Goal: Information Seeking & Learning: Compare options

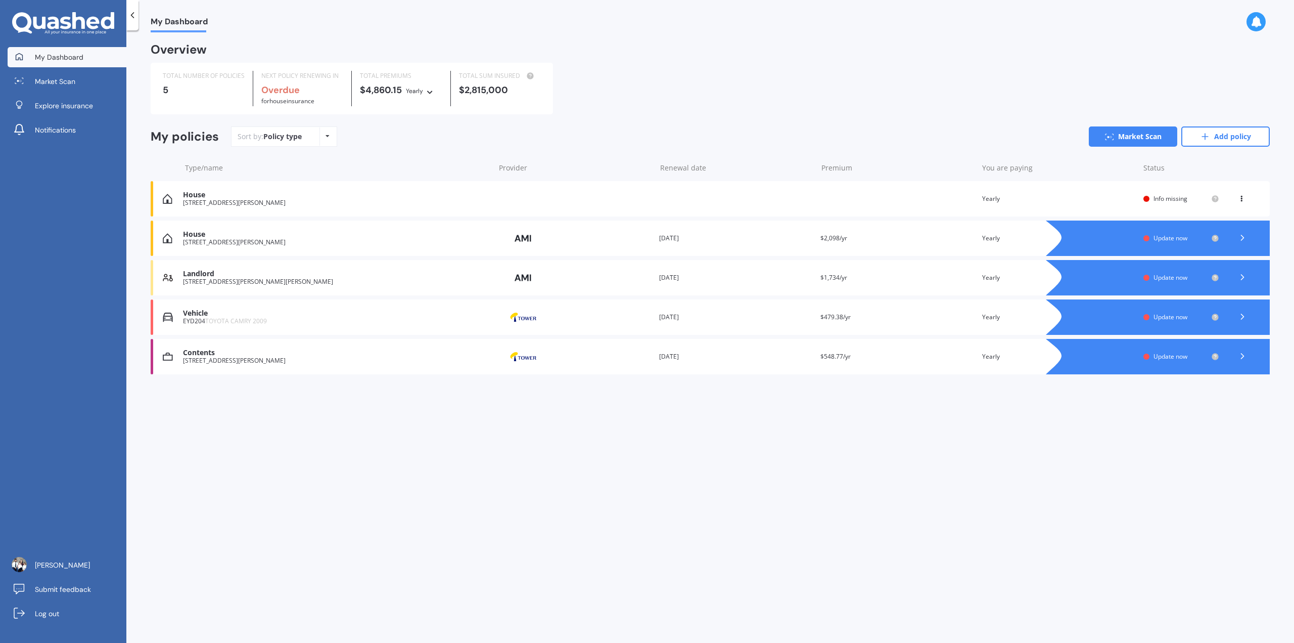
click at [1166, 238] on span "Update now" at bounding box center [1171, 238] width 34 height 9
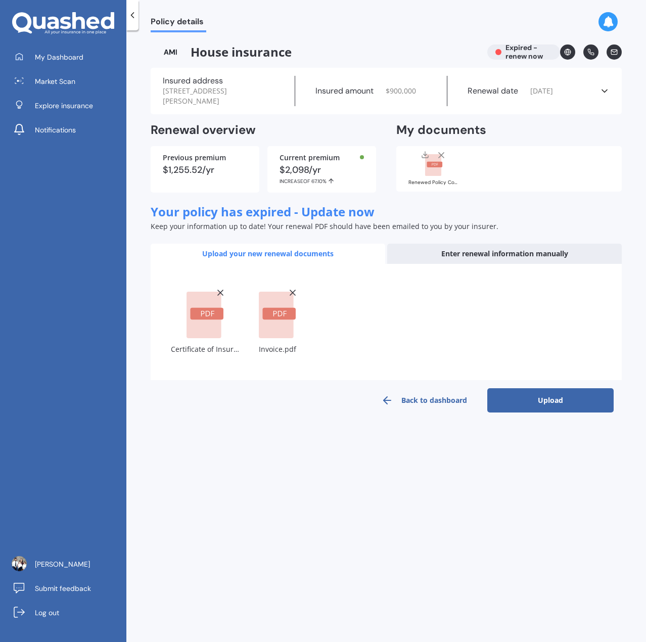
click at [556, 403] on button "Upload" at bounding box center [550, 400] width 126 height 24
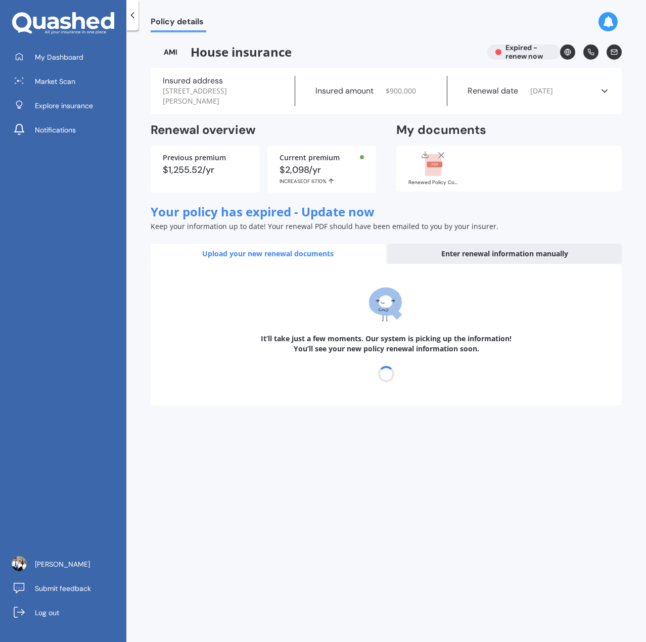
select select "24"
select select "10"
select select "2026"
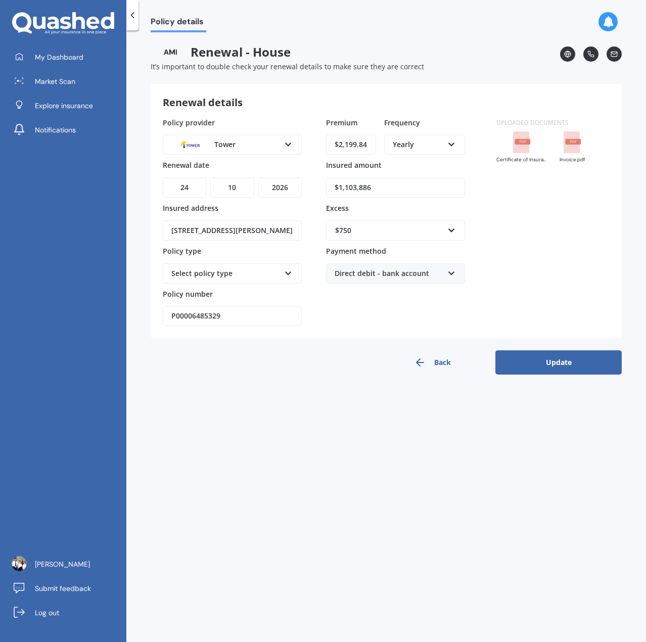
click at [565, 368] on button "Update" at bounding box center [558, 362] width 126 height 24
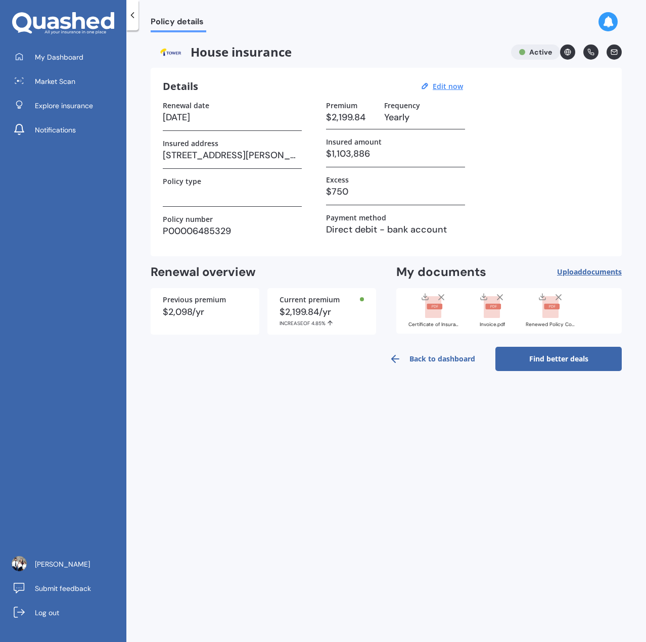
click at [131, 14] on icon at bounding box center [132, 15] width 10 height 10
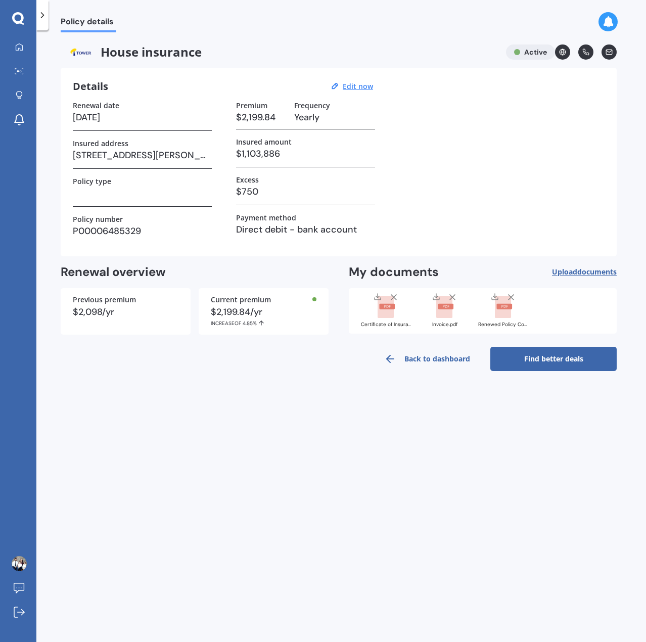
click at [48, 19] on div at bounding box center [42, 15] width 12 height 30
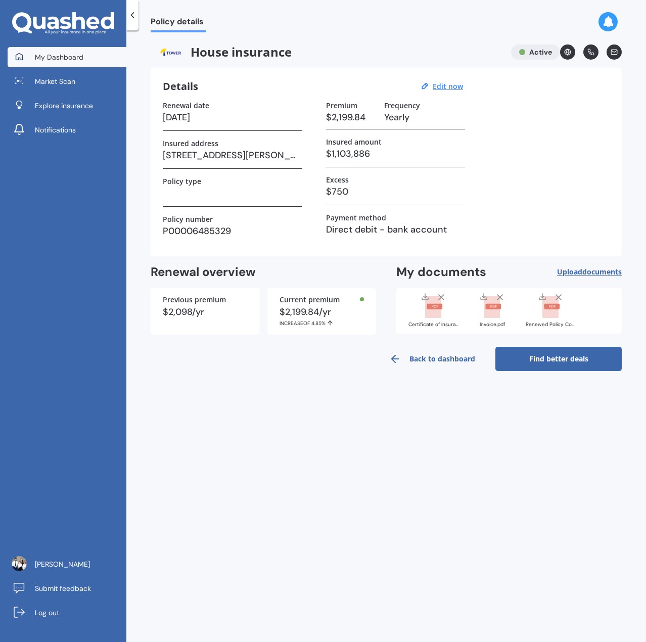
click at [49, 56] on span "My Dashboard" at bounding box center [59, 57] width 49 height 10
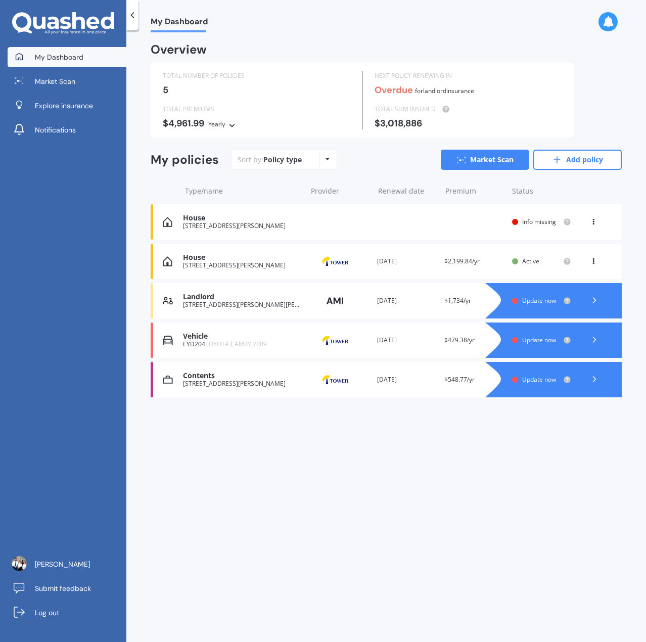
click at [545, 302] on span "Update now" at bounding box center [539, 300] width 34 height 9
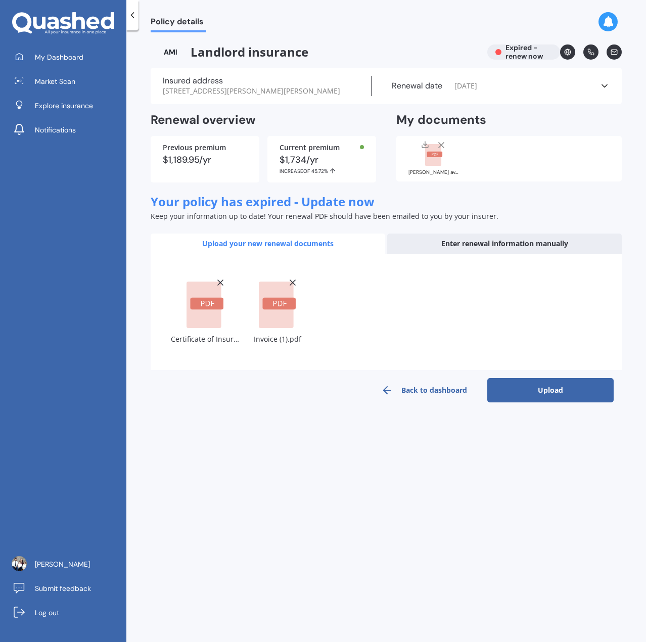
click at [551, 389] on button "Upload" at bounding box center [550, 390] width 126 height 24
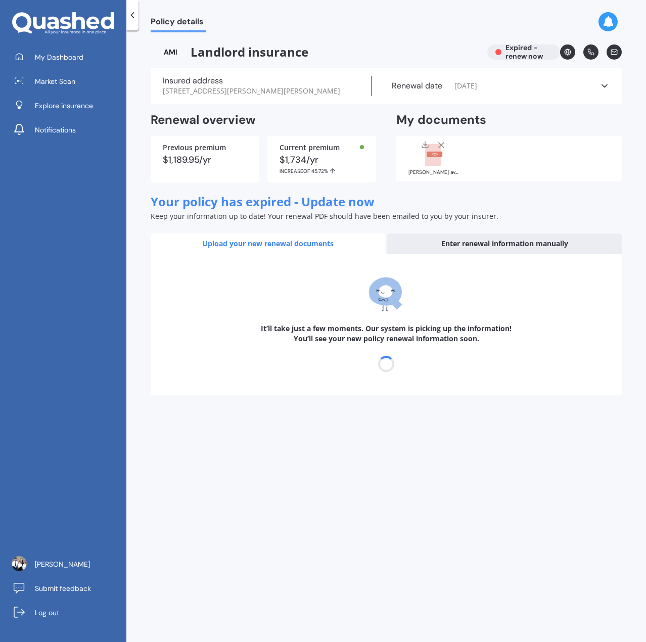
select select "24"
select select "10"
select select "2026"
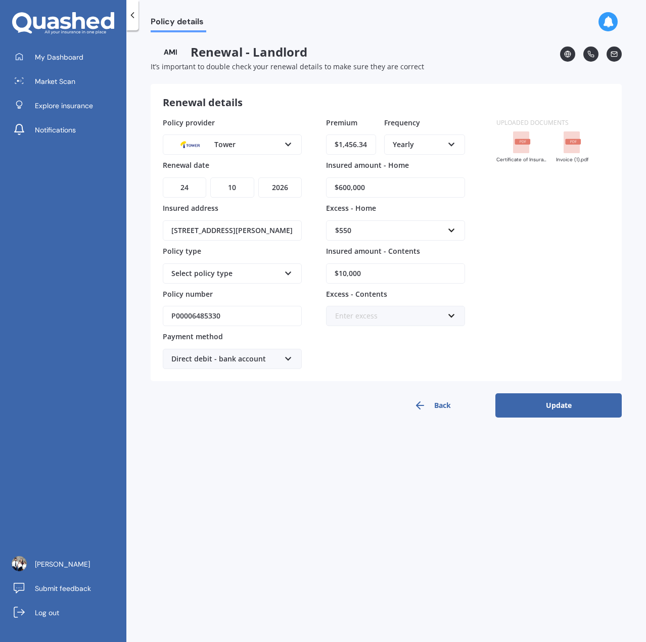
click at [547, 400] on button "Update" at bounding box center [558, 405] width 126 height 24
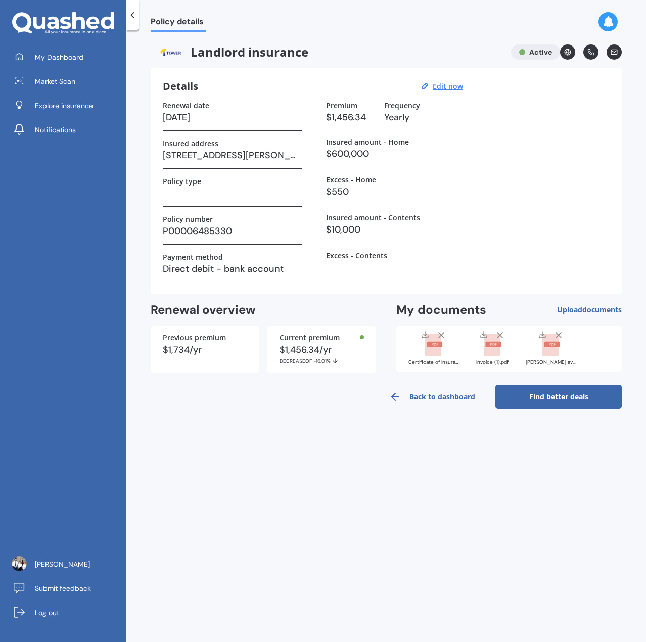
click at [441, 402] on link "Back to dashboard" at bounding box center [432, 397] width 126 height 24
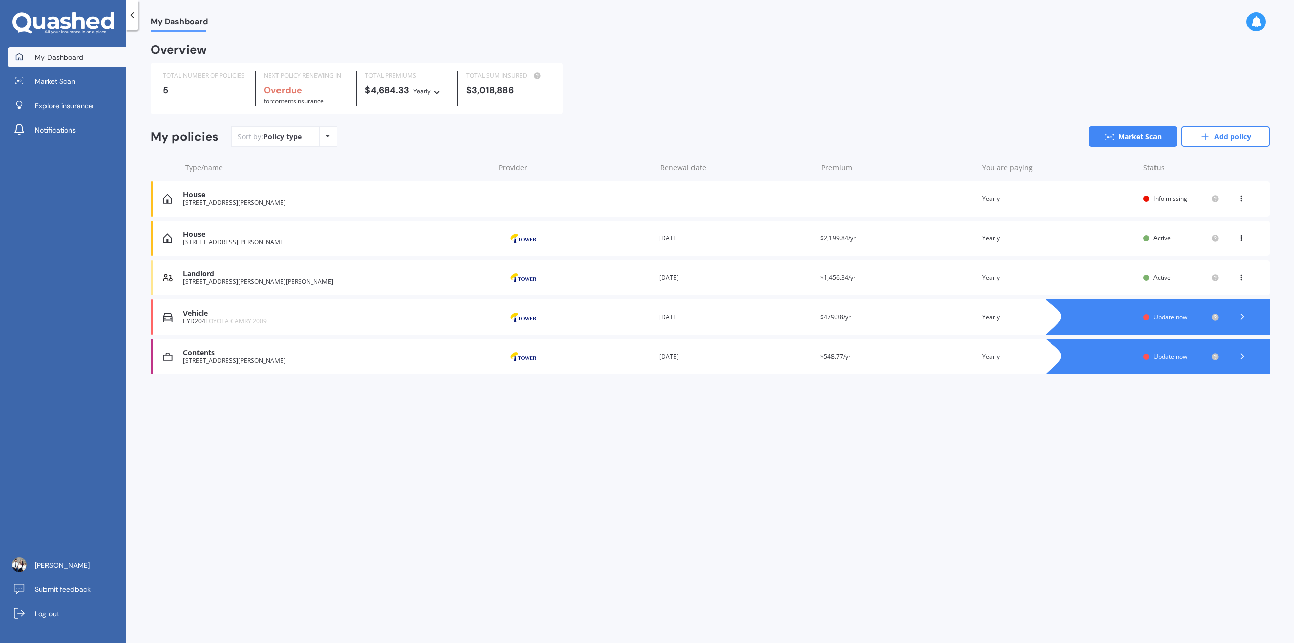
click at [646, 451] on div "My Dashboard Overview TOTAL NUMBER OF POLICIES 5 NEXT POLICY RENEWING IN Overdu…" at bounding box center [710, 338] width 1168 height 612
click at [646, 360] on span "Update now" at bounding box center [1171, 356] width 34 height 9
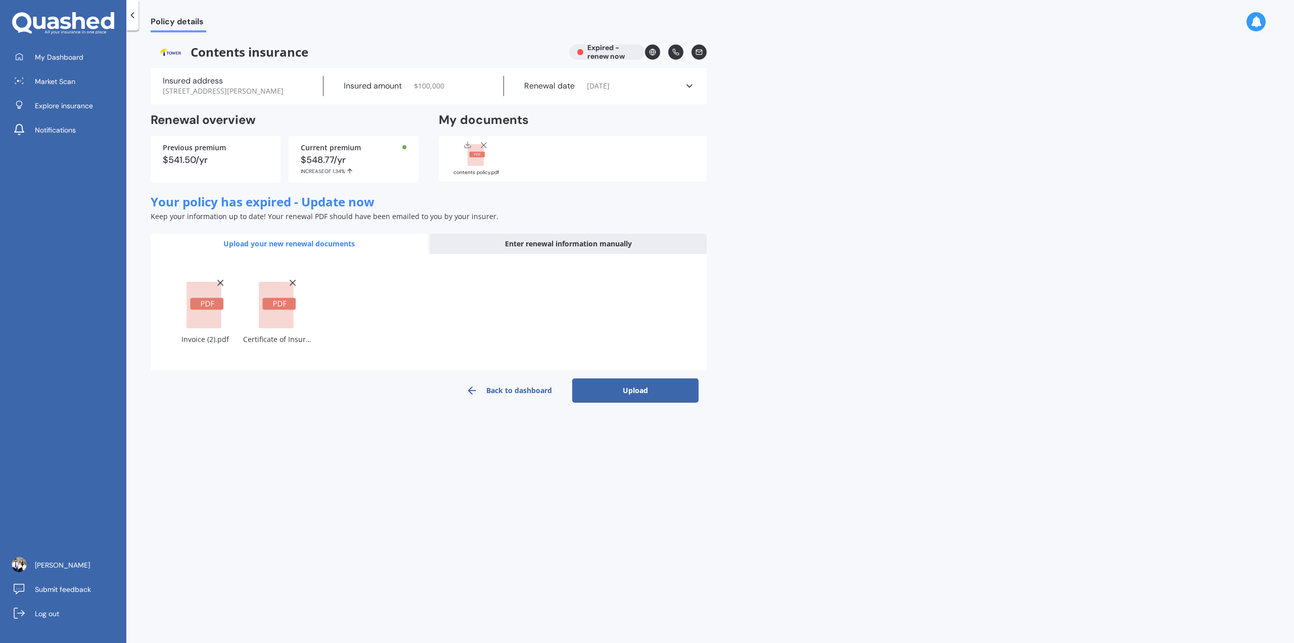
click at [646, 395] on button "Upload" at bounding box center [635, 390] width 126 height 24
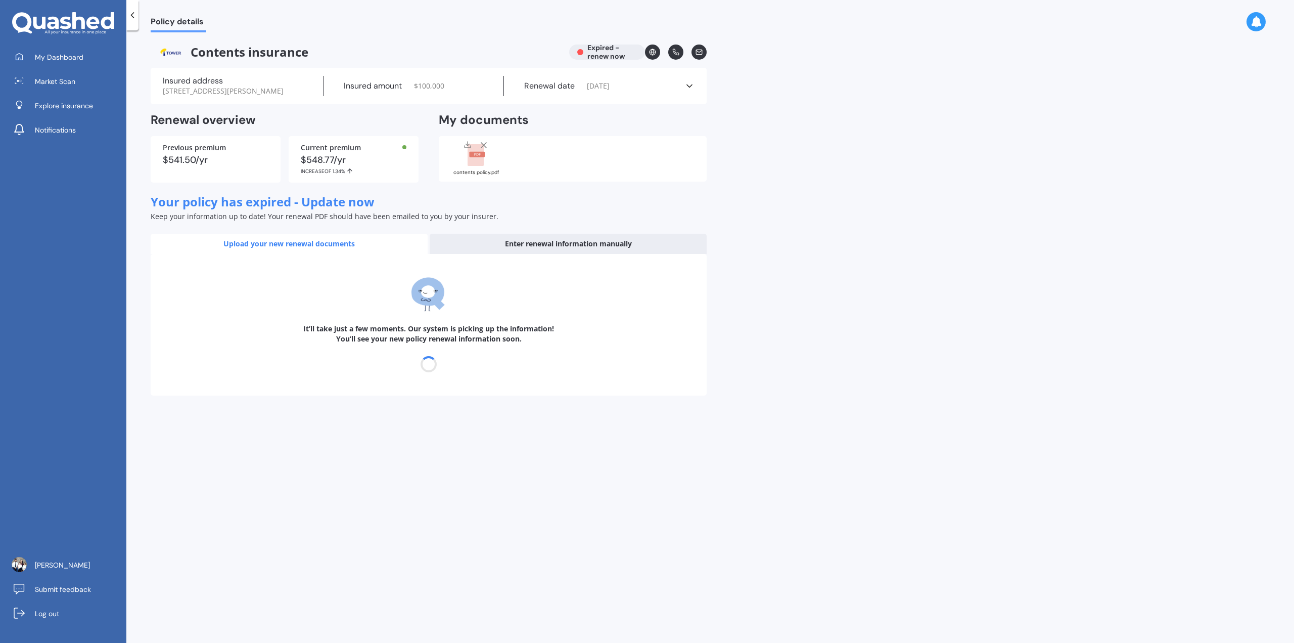
select select "24"
select select "10"
select select "2026"
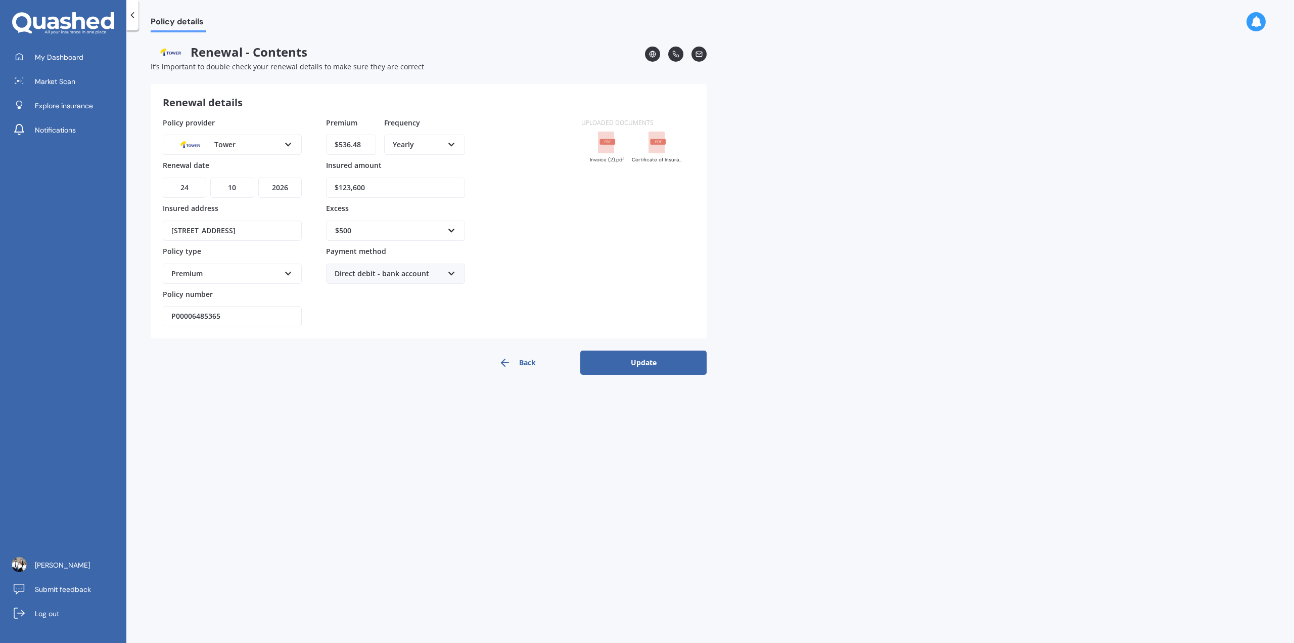
click at [646, 362] on button "Update" at bounding box center [643, 362] width 126 height 24
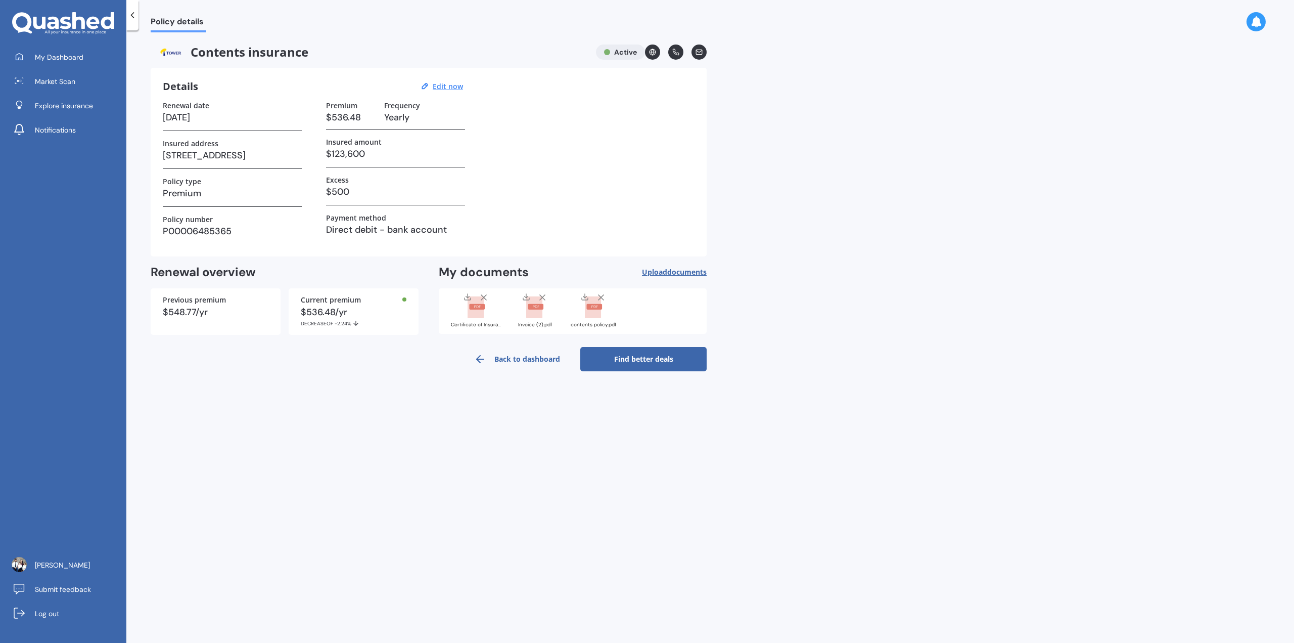
click at [646, 359] on link "Find better deals" at bounding box center [643, 359] width 126 height 24
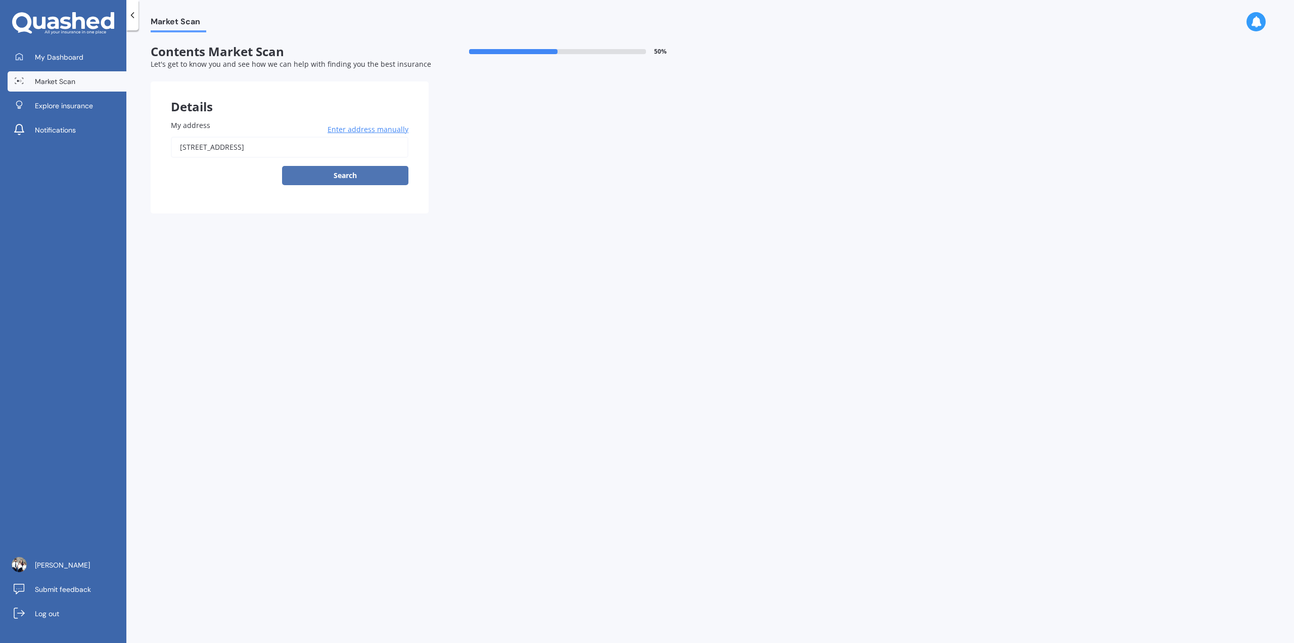
click at [365, 182] on button "Search" at bounding box center [345, 175] width 126 height 19
type input "[STREET_ADDRESS]"
select select "18"
select select "10"
select select "1984"
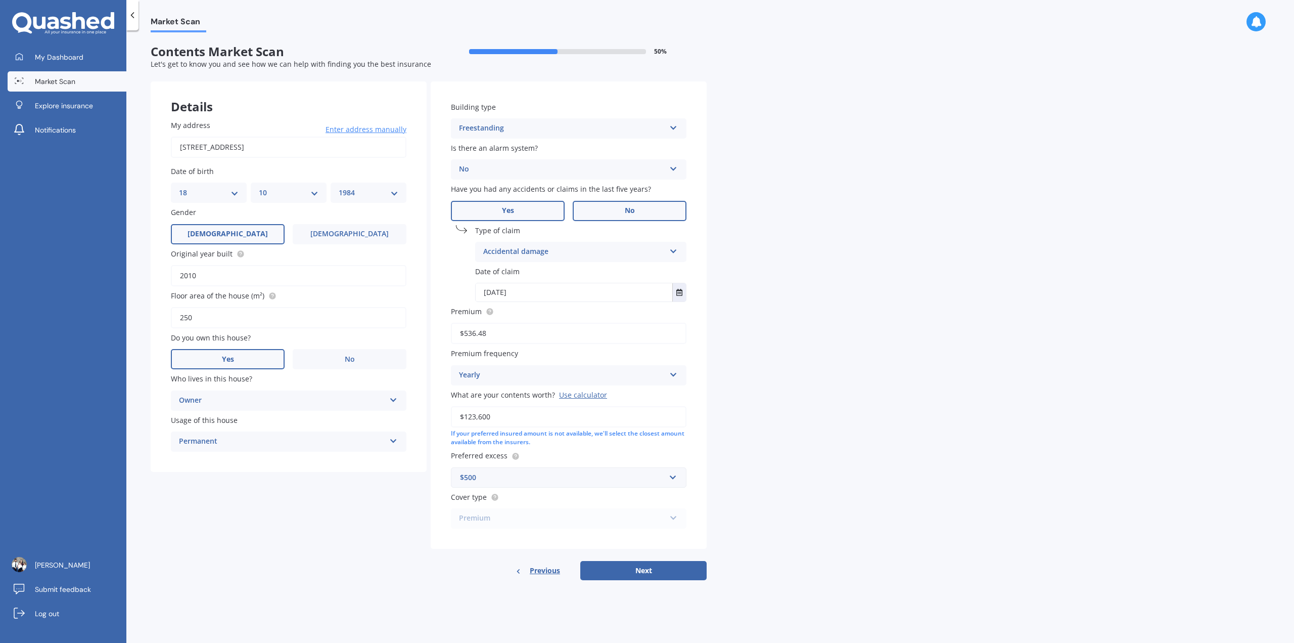
click at [625, 210] on span "No" at bounding box center [630, 210] width 10 height 9
click at [0, 0] on input "No" at bounding box center [0, 0] width 0 height 0
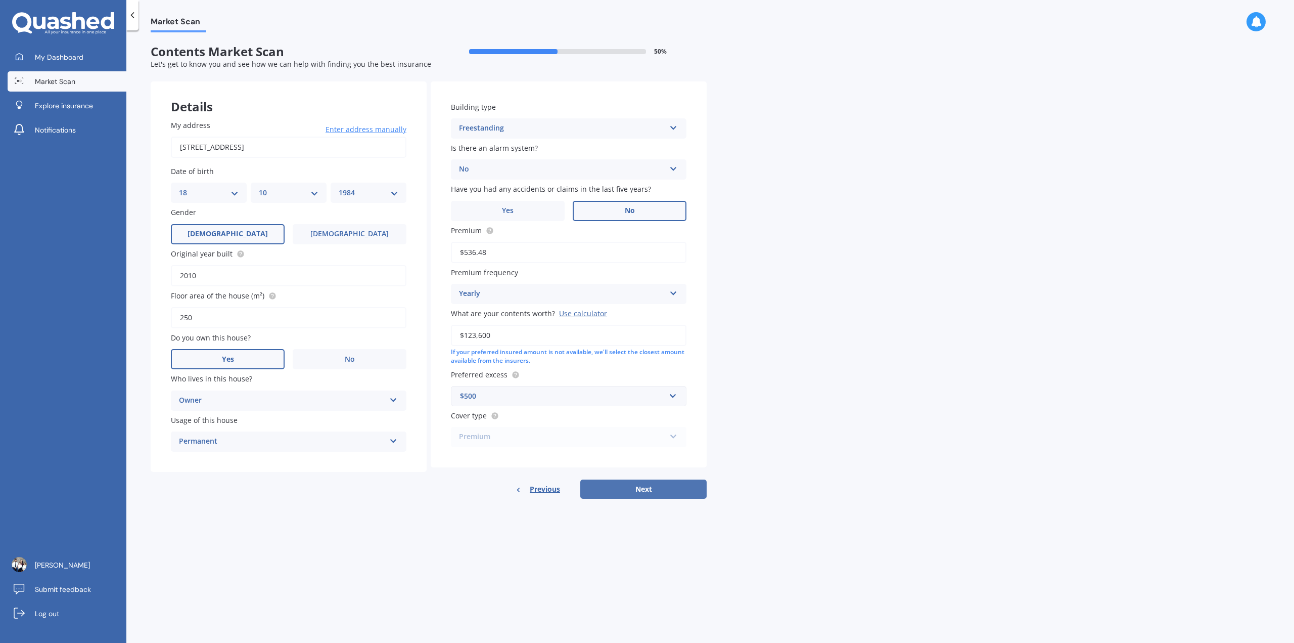
click at [646, 487] on button "Next" at bounding box center [643, 488] width 126 height 19
select select "18"
select select "10"
select select "1984"
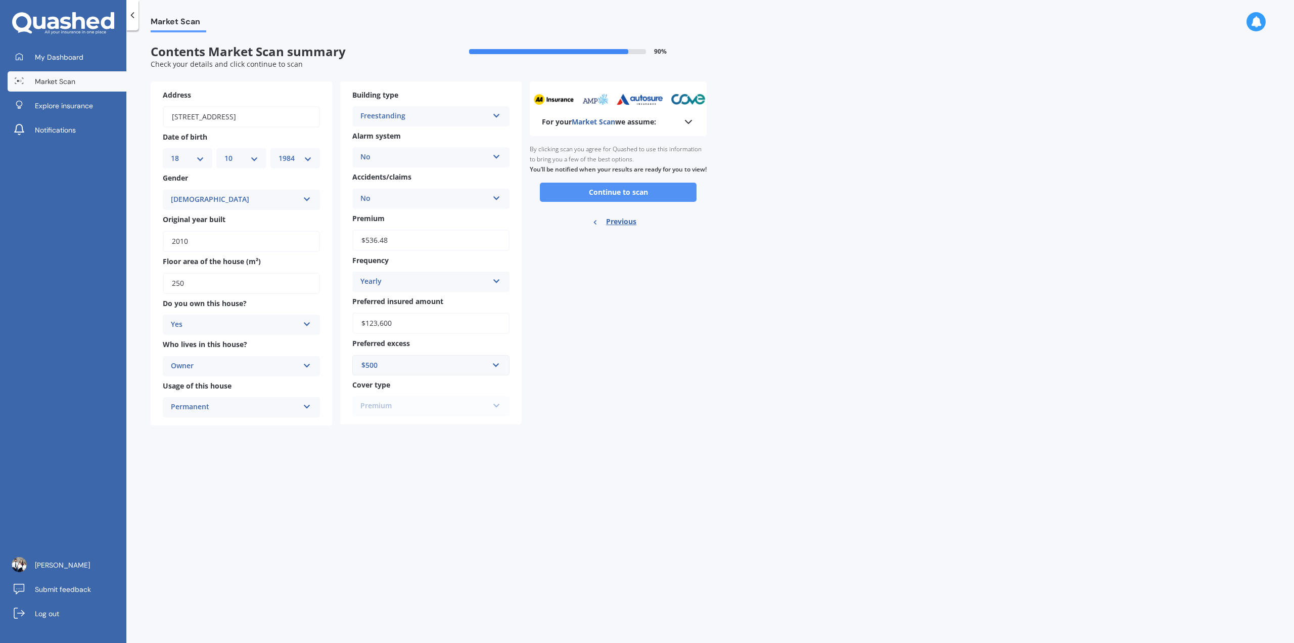
click at [626, 202] on button "Continue to scan" at bounding box center [618, 191] width 157 height 19
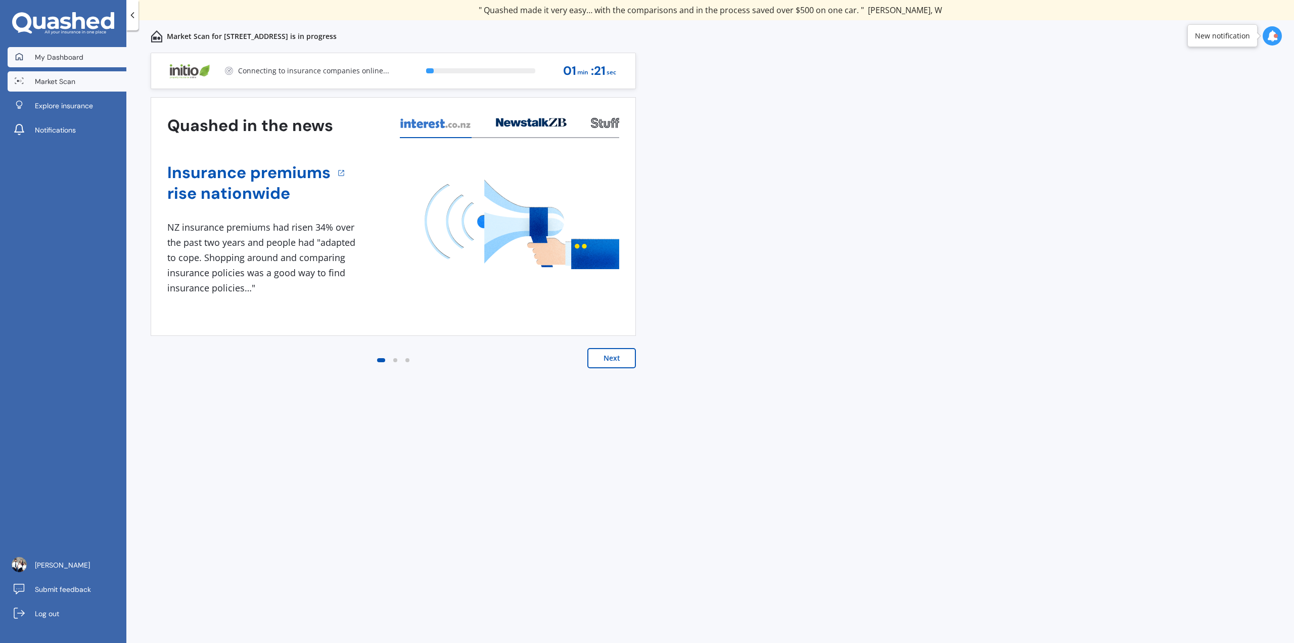
click at [55, 61] on span "My Dashboard" at bounding box center [59, 57] width 49 height 10
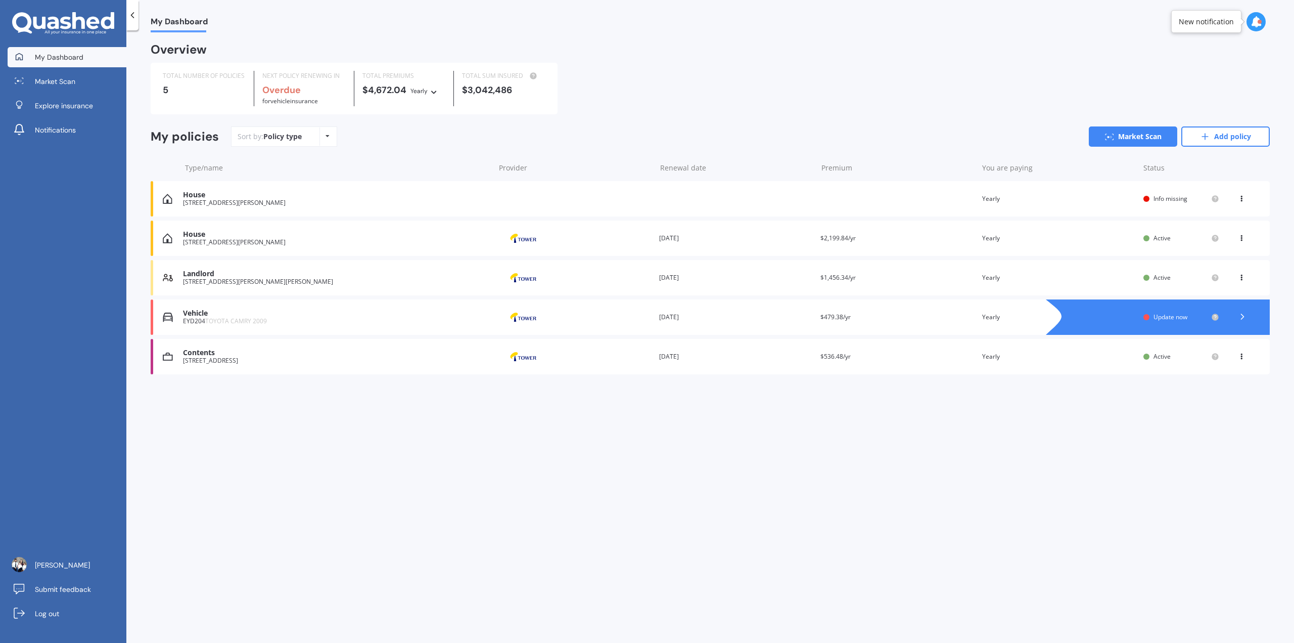
click at [646, 234] on div "House [STREET_ADDRESS][PERSON_NAME] Provider Renewal date [DATE] Premium $2,199…" at bounding box center [710, 237] width 1119 height 35
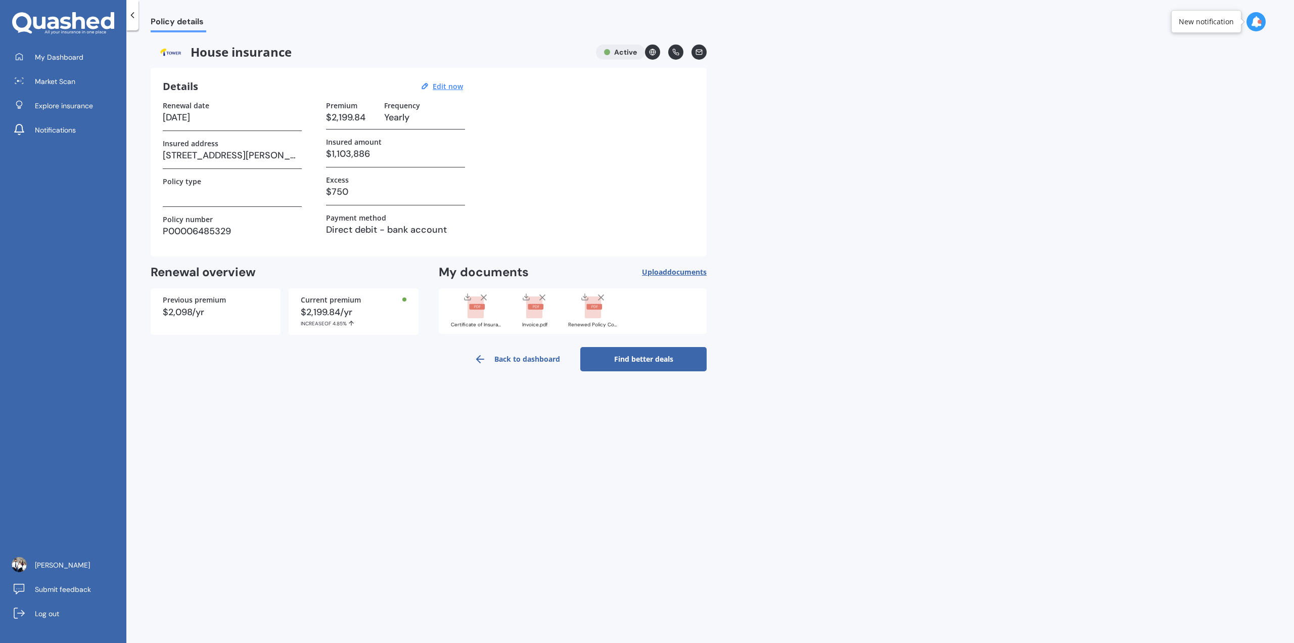
click at [640, 359] on link "Find better deals" at bounding box center [643, 359] width 126 height 24
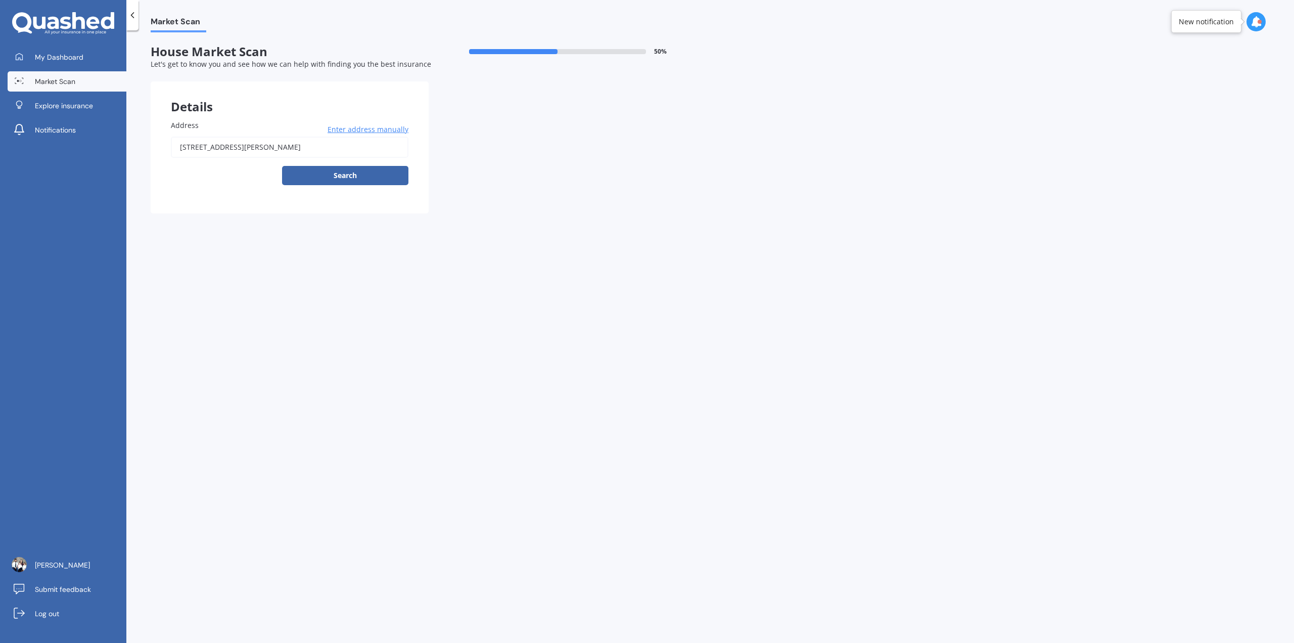
click at [350, 146] on input "[STREET_ADDRESS][PERSON_NAME]" at bounding box center [290, 146] width 238 height 21
type input "[STREET_ADDRESS][PERSON_NAME]"
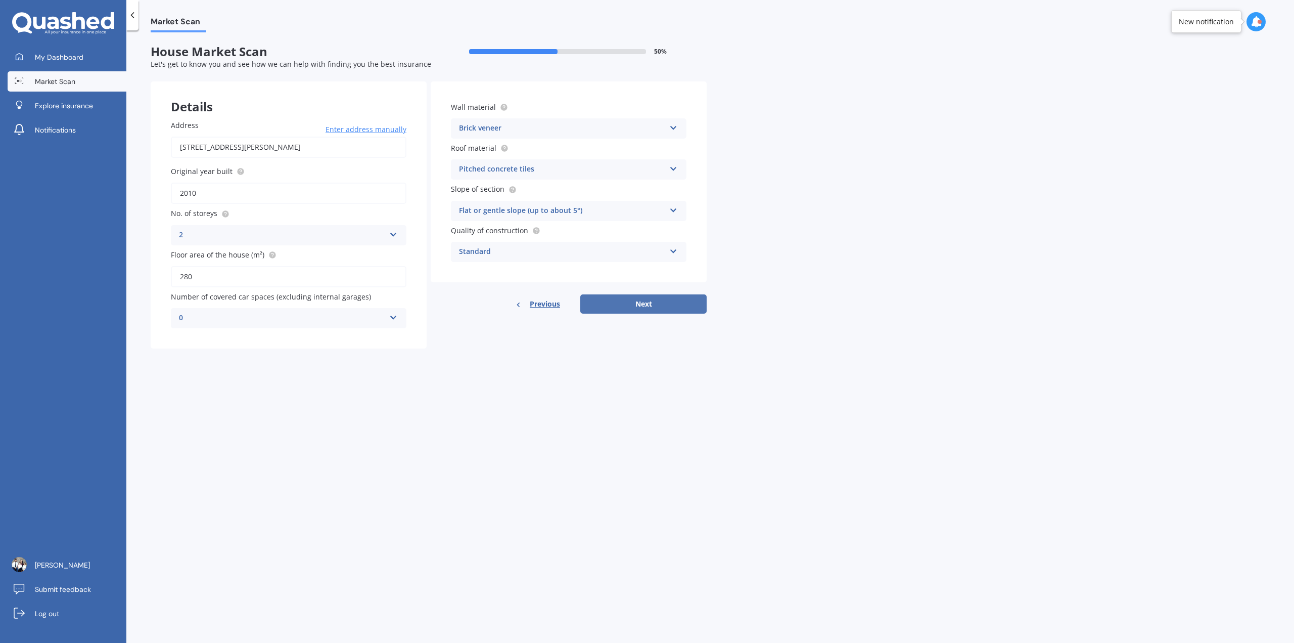
click at [642, 302] on button "Next" at bounding box center [643, 303] width 126 height 19
select select "18"
select select "10"
select select "1984"
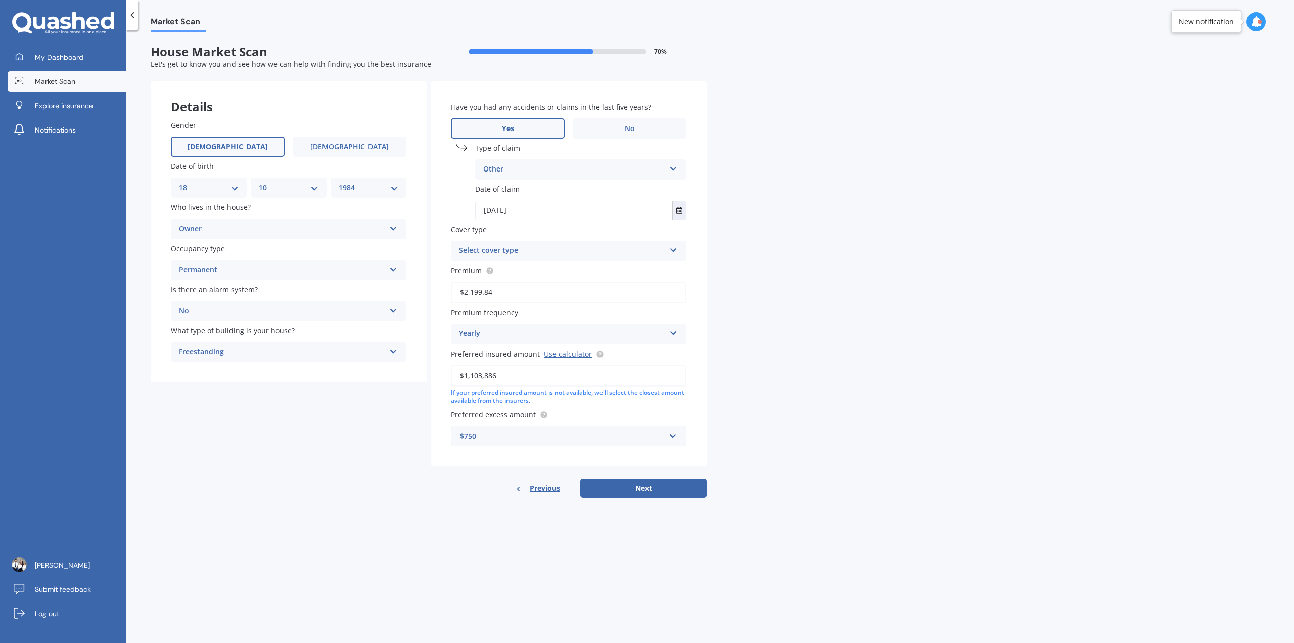
click at [611, 257] on div "Select cover type Standard Cover Premium Cover Plus" at bounding box center [569, 251] width 236 height 20
click at [570, 273] on div "Standard Cover" at bounding box center [568, 270] width 235 height 18
click at [582, 178] on div "Other Accidental damage Broken glass Burglary or theft Earthquake Fire Flood Fu…" at bounding box center [580, 169] width 211 height 20
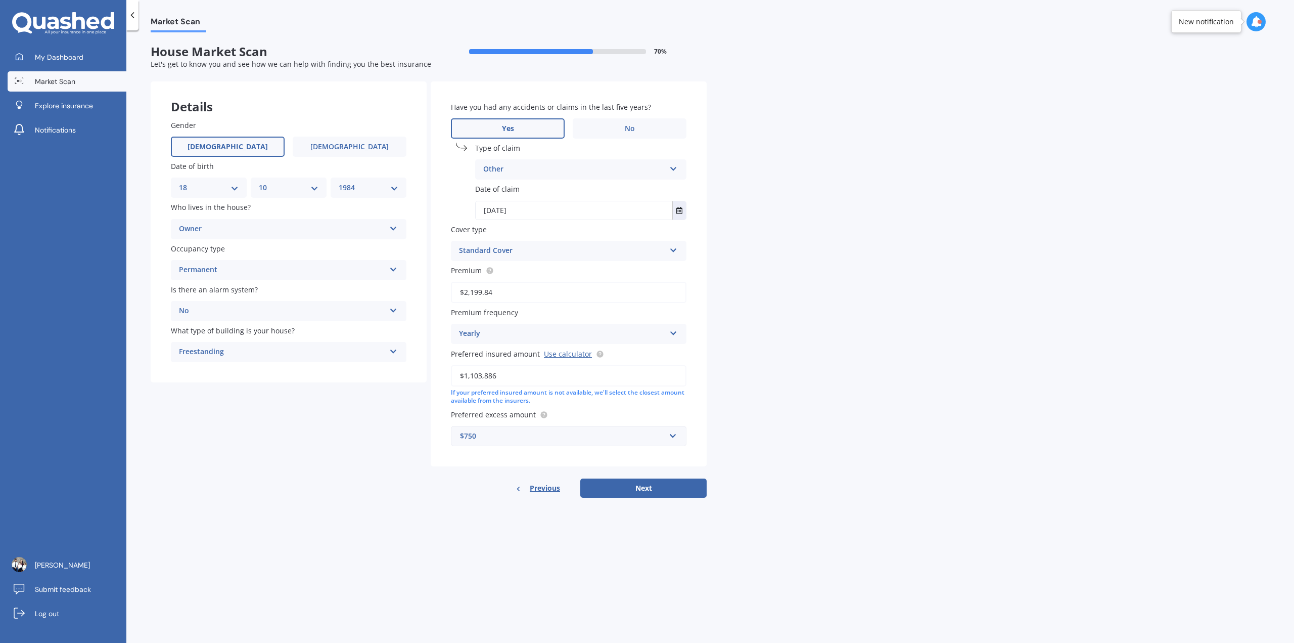
click at [582, 179] on div "Other Accidental damage Broken glass Burglary or theft Earthquake Fire Flood Fu…" at bounding box center [580, 169] width 211 height 20
click at [646, 251] on div "Market Scan House Market Scan 70 % Let's get to know you and see how we can hel…" at bounding box center [710, 338] width 1168 height 612
click at [631, 124] on span "No" at bounding box center [630, 128] width 10 height 9
click at [0, 0] on input "No" at bounding box center [0, 0] width 0 height 0
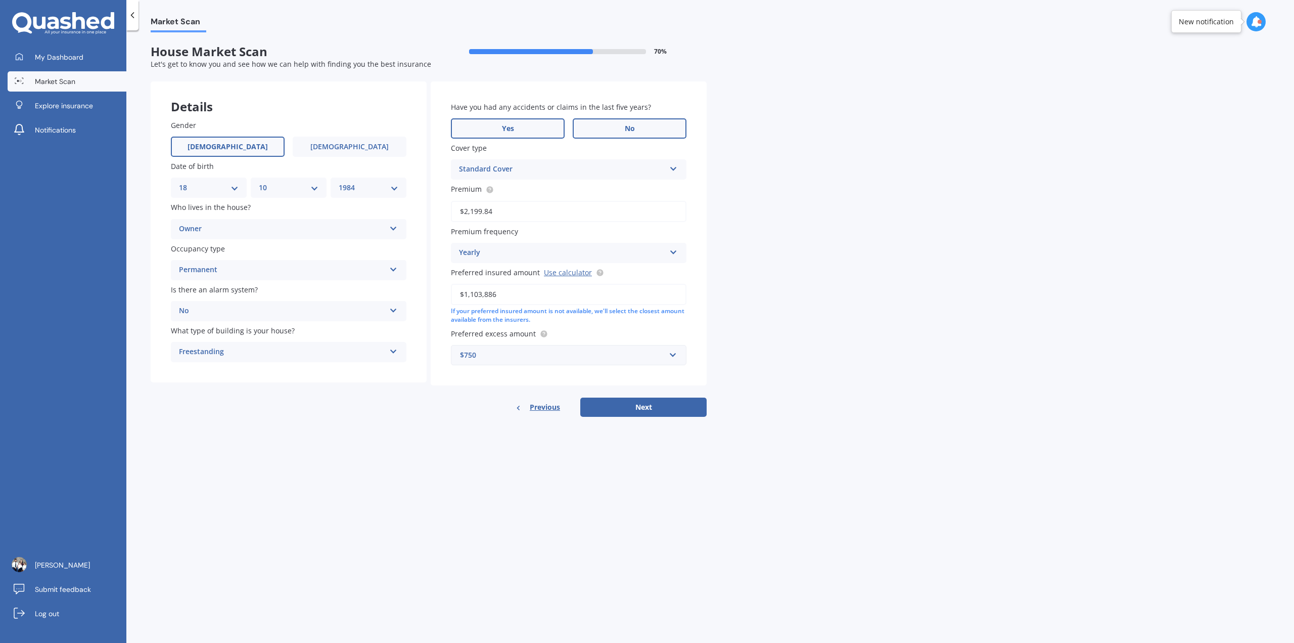
click at [544, 132] on label "Yes" at bounding box center [508, 128] width 114 height 20
click at [0, 0] on input "Yes" at bounding box center [0, 0] width 0 height 0
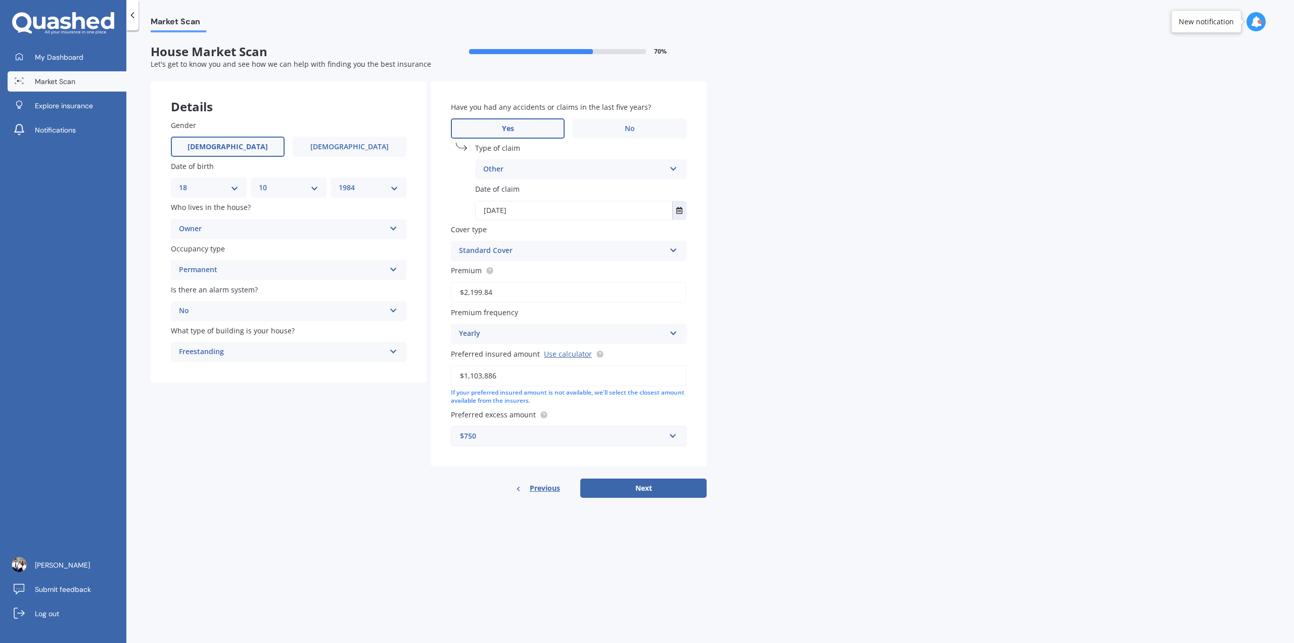
click at [598, 172] on div "Other" at bounding box center [574, 169] width 182 height 12
click at [646, 245] on div "Market Scan House Market Scan 70 % Let's get to know you and see how we can hel…" at bounding box center [710, 338] width 1168 height 612
click at [646, 485] on button "Next" at bounding box center [643, 487] width 126 height 19
select select "18"
select select "10"
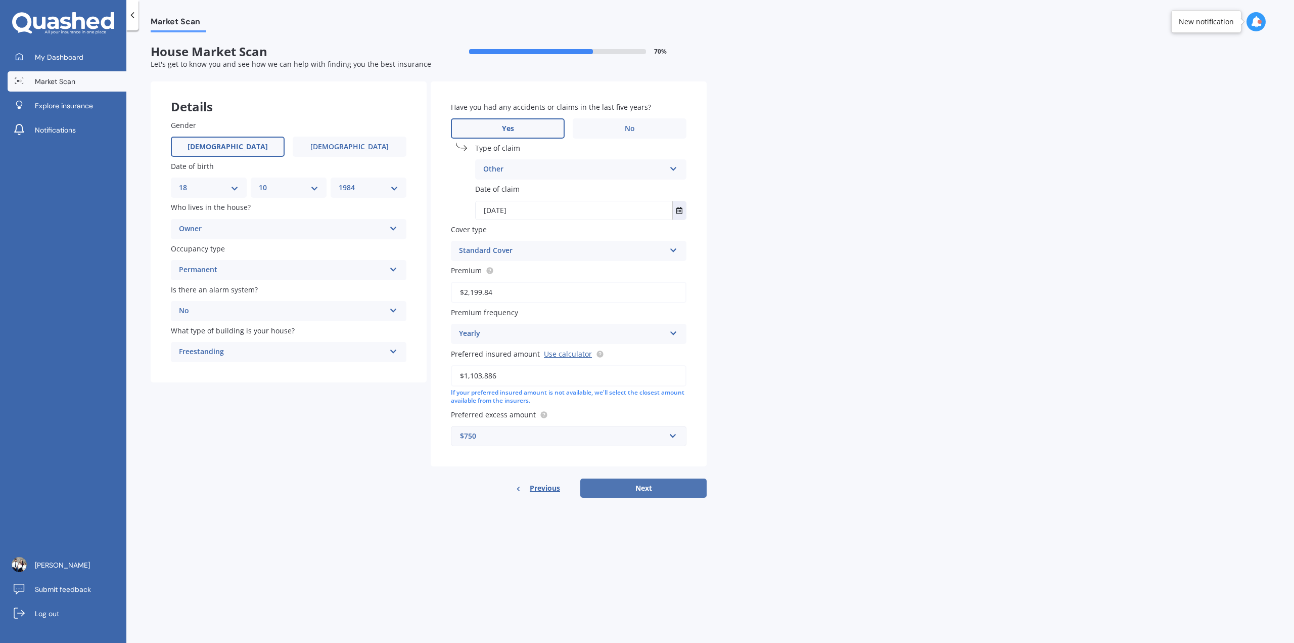
select select "1984"
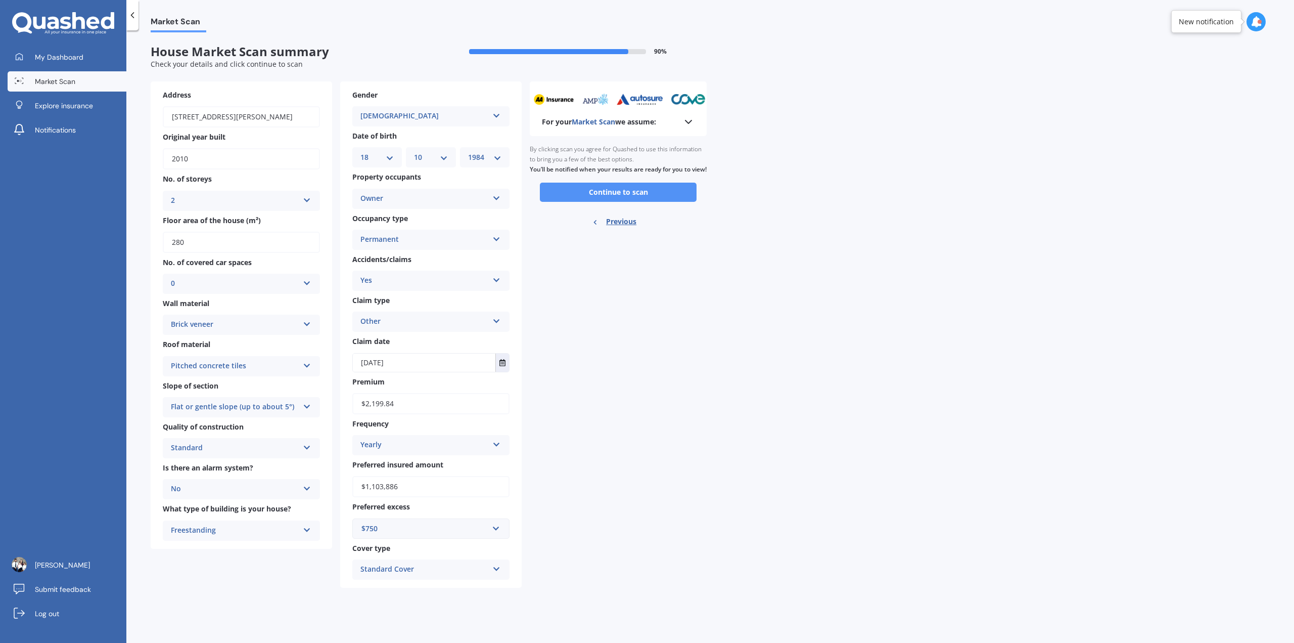
click at [609, 202] on button "Continue to scan" at bounding box center [618, 191] width 157 height 19
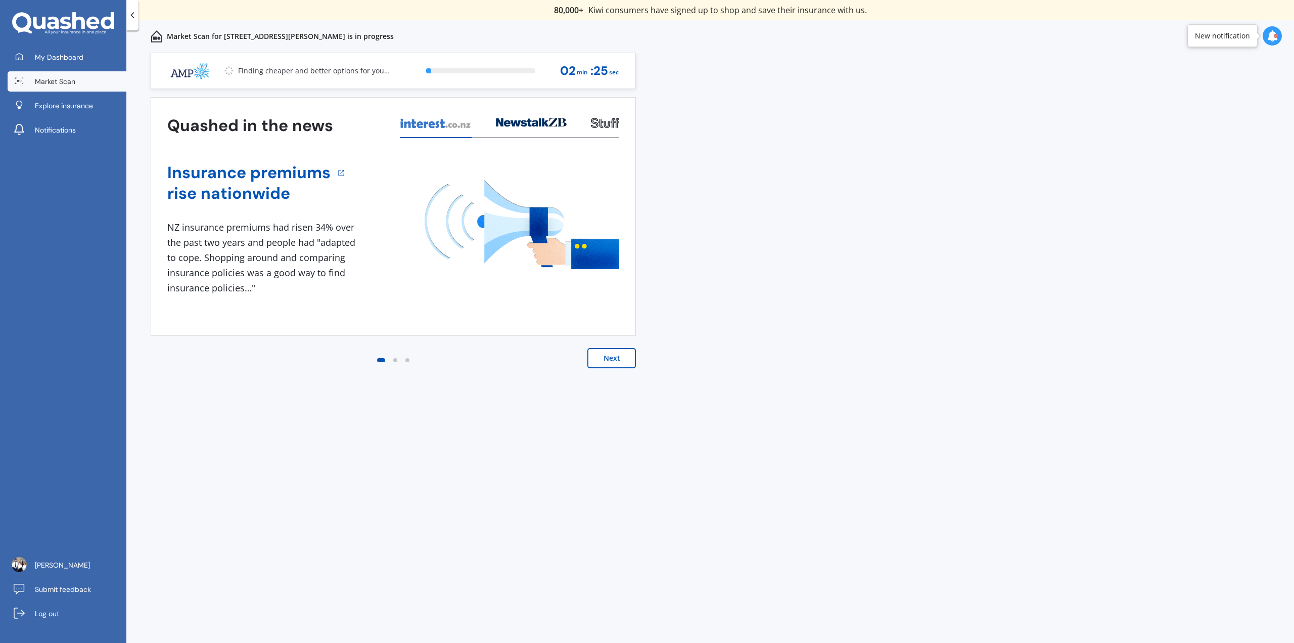
click at [424, 77] on div "2 % 02 min : 25 sec" at bounding box center [520, 70] width 213 height 35
click at [517, 88] on div "Retrieving real-time quotes for you... 3 % 02 min : 24 sec" at bounding box center [393, 71] width 485 height 36
click at [527, 71] on div at bounding box center [480, 70] width 109 height 5
click at [50, 81] on span "Market Scan" at bounding box center [55, 81] width 40 height 10
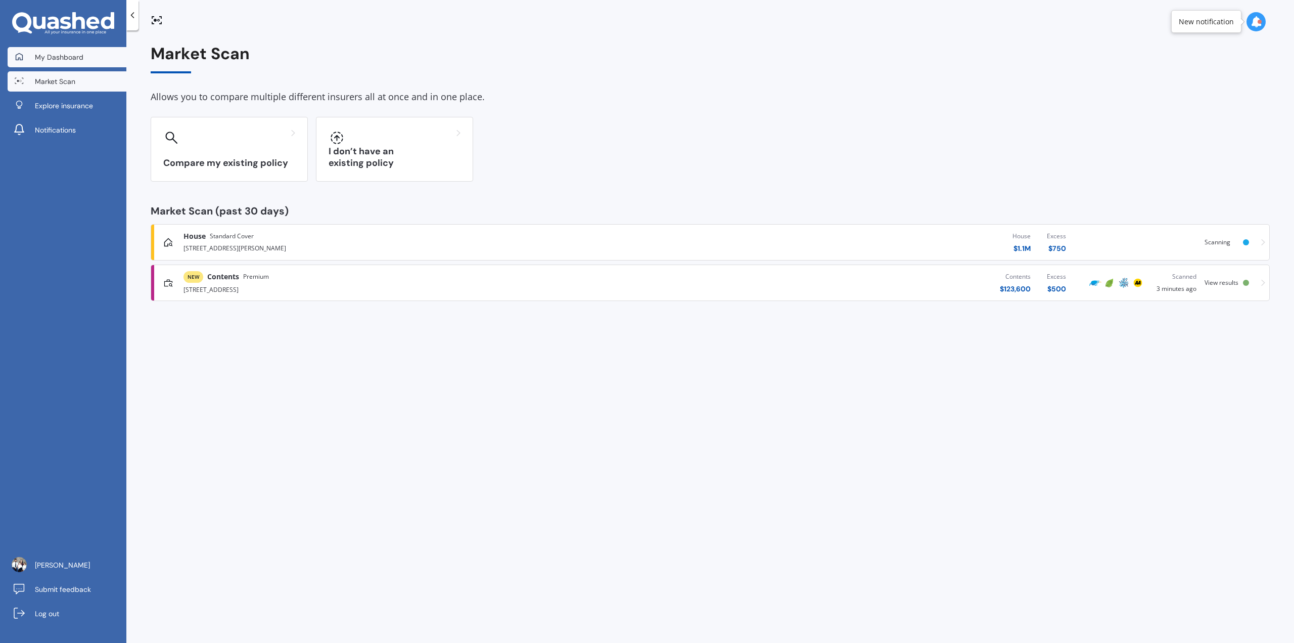
click at [60, 58] on span "My Dashboard" at bounding box center [59, 57] width 49 height 10
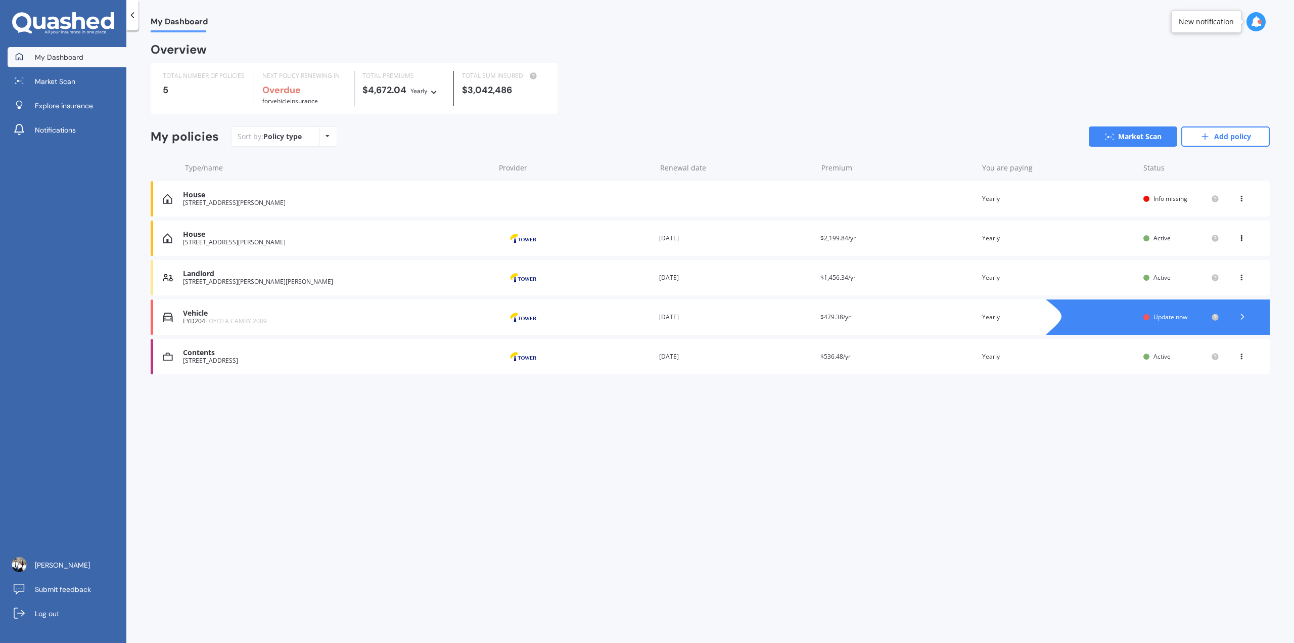
click at [646, 242] on div "House [STREET_ADDRESS][PERSON_NAME] Provider Renewal date [DATE] Premium $2,199…" at bounding box center [710, 237] width 1119 height 35
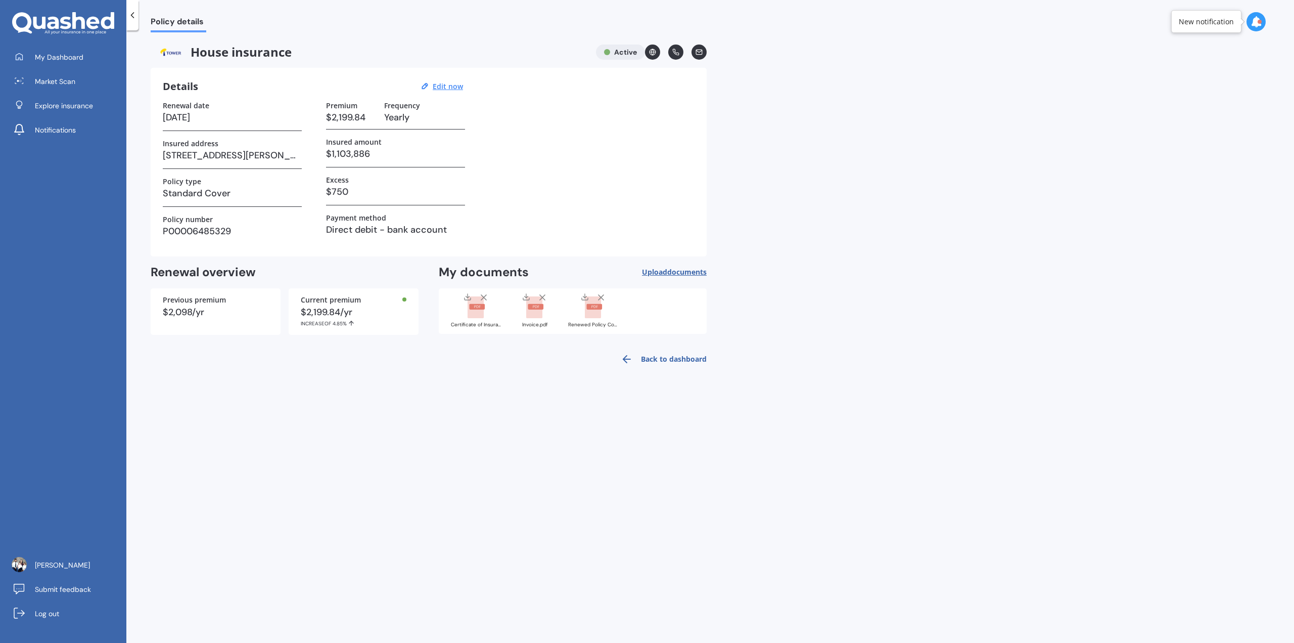
click at [447, 91] on div "Details Edit now" at bounding box center [314, 86] width 303 height 13
click at [447, 86] on u "Edit now" at bounding box center [448, 86] width 30 height 10
select select "24"
select select "10"
select select "2026"
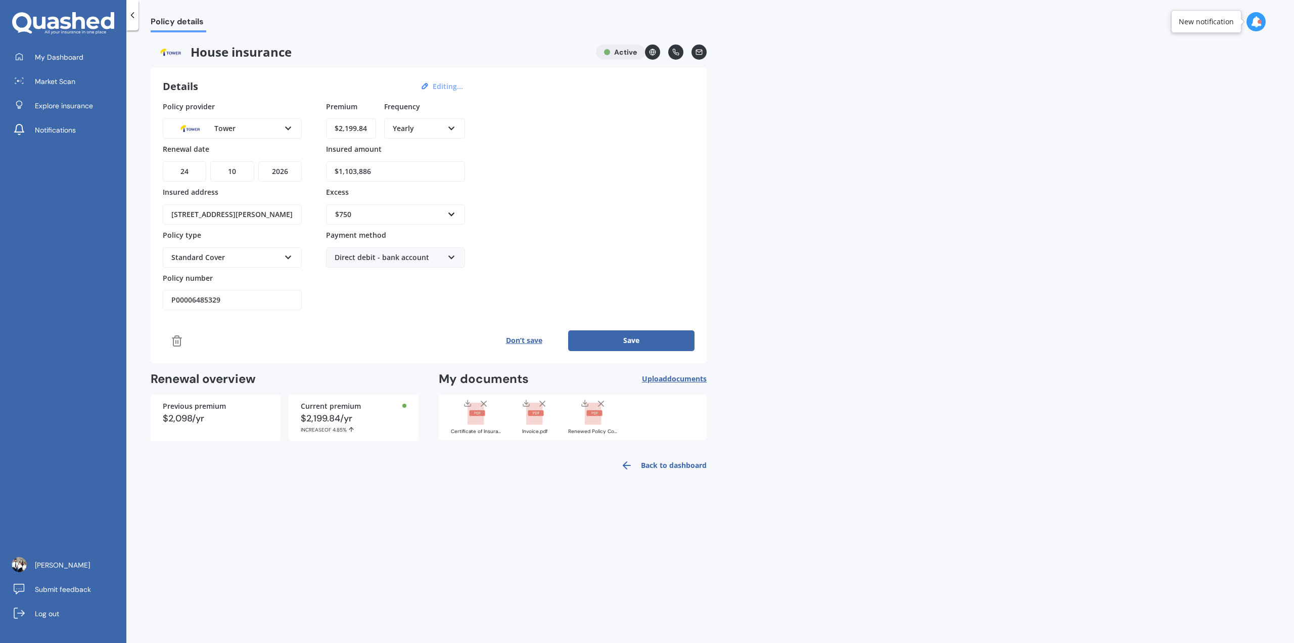
click at [628, 335] on button "Save" at bounding box center [631, 340] width 126 height 20
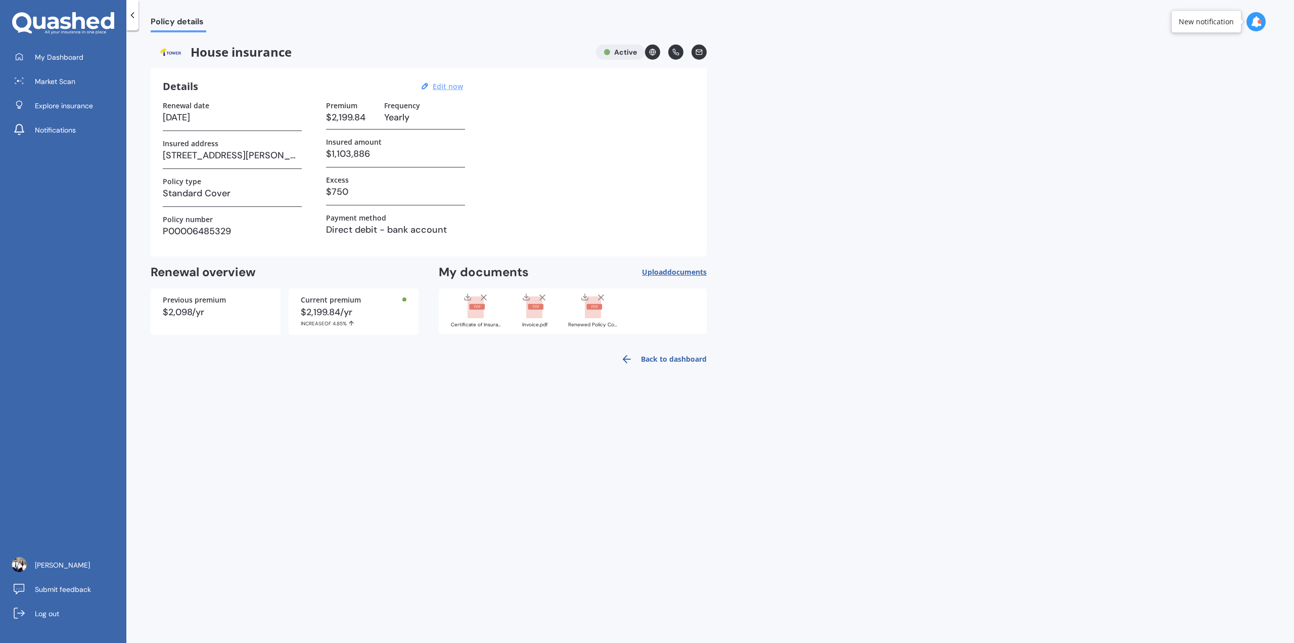
click at [646, 356] on link "Back to dashboard" at bounding box center [661, 359] width 92 height 24
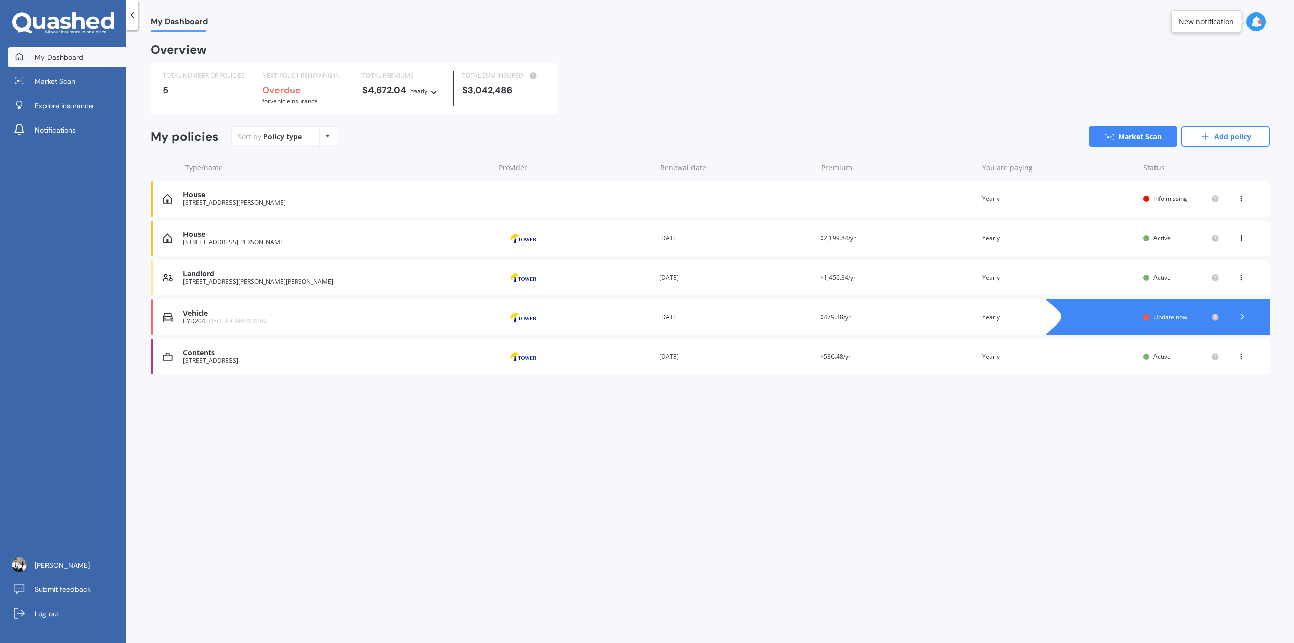
click at [646, 238] on icon at bounding box center [1241, 236] width 7 height 6
click at [646, 244] on div "House [STREET_ADDRESS][PERSON_NAME] Provider Renewal date [DATE] Premium $2,199…" at bounding box center [710, 237] width 1119 height 35
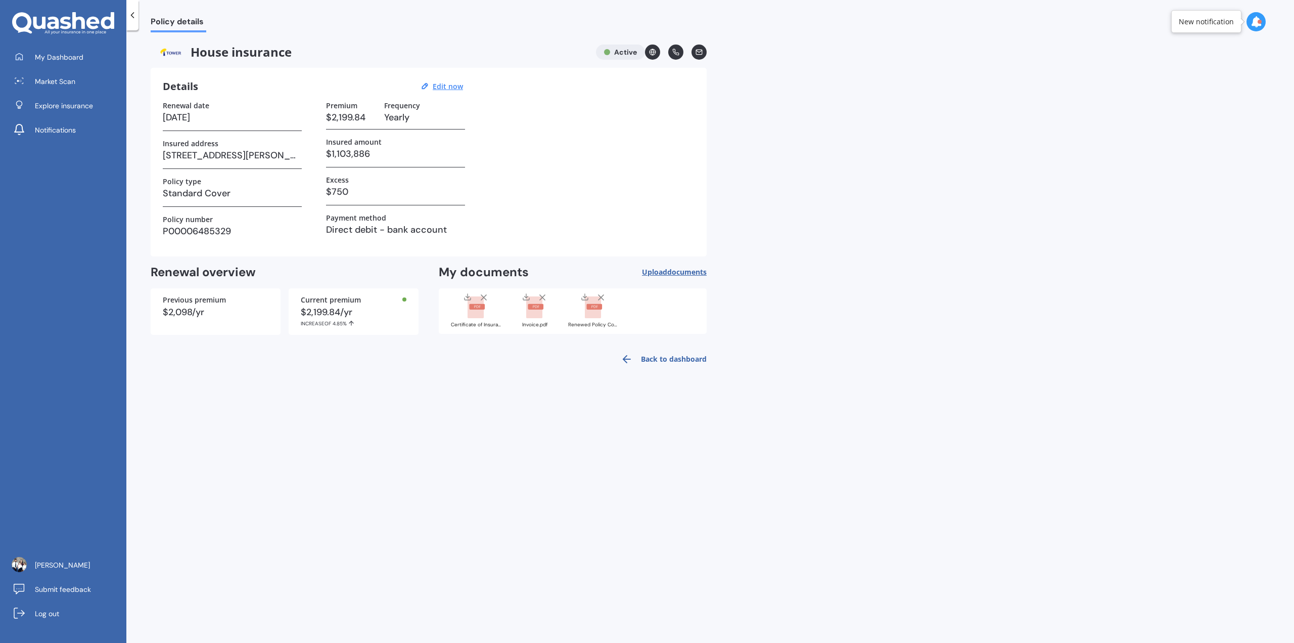
click at [646, 26] on div at bounding box center [1256, 21] width 19 height 19
click at [646, 70] on div "Market Scan Scanning" at bounding box center [1174, 67] width 79 height 11
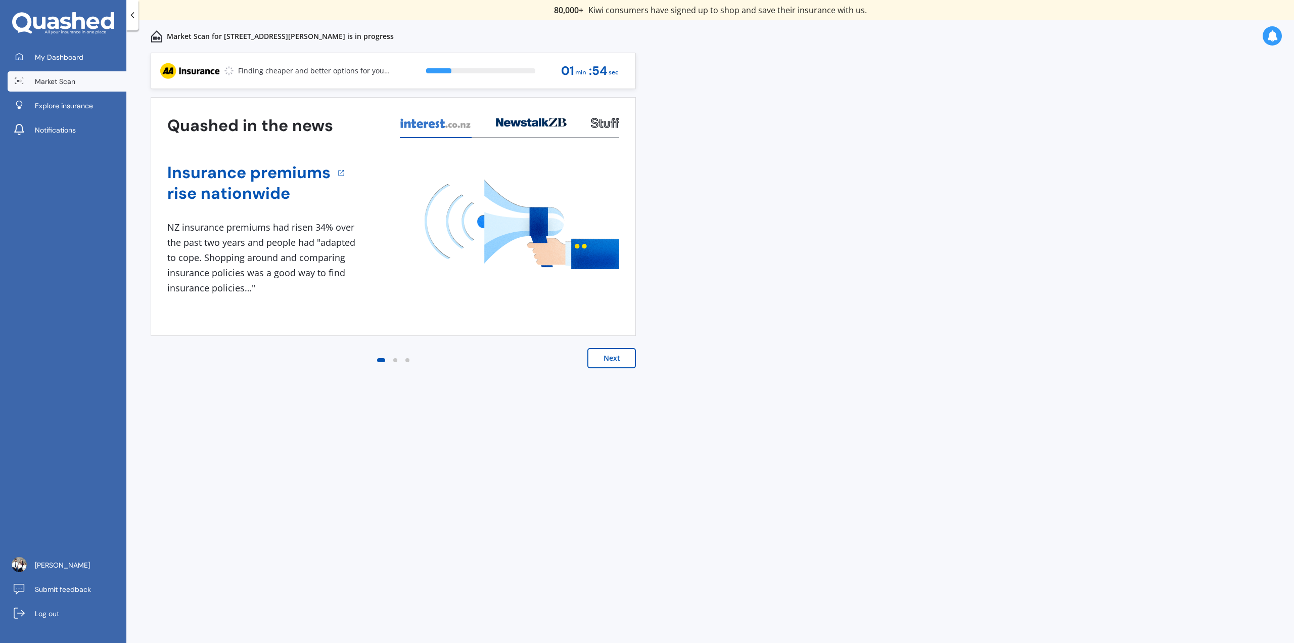
click at [615, 357] on button "Next" at bounding box center [611, 358] width 49 height 20
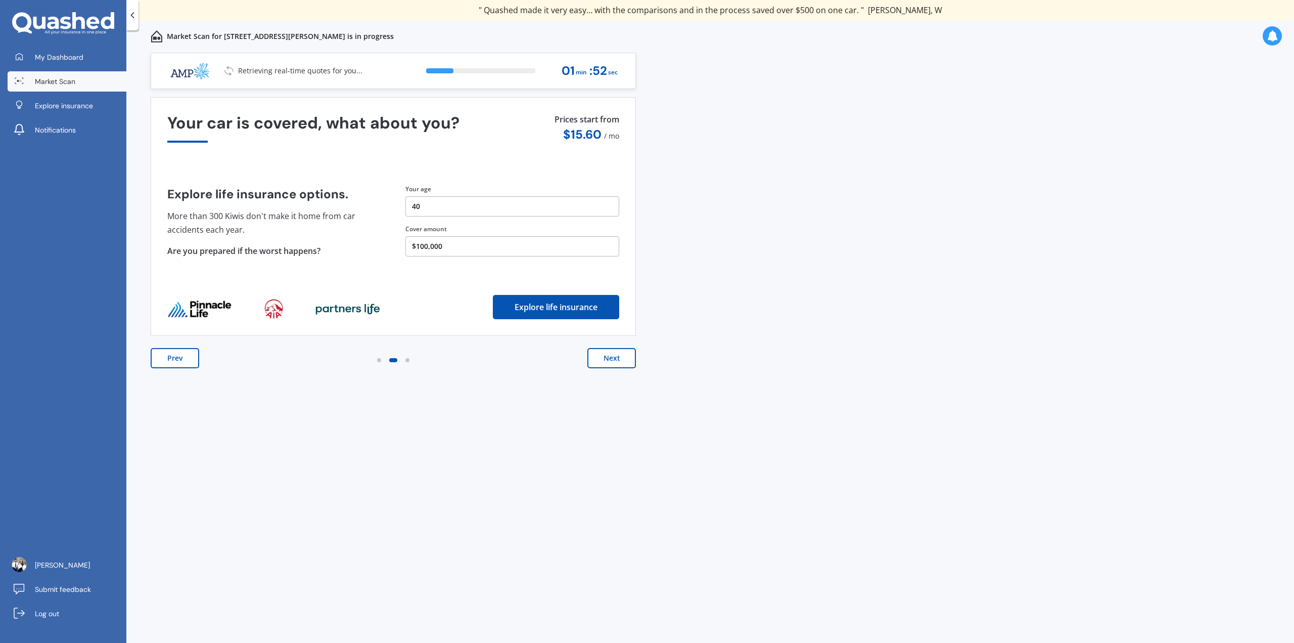
click at [615, 357] on button "Next" at bounding box center [611, 358] width 49 height 20
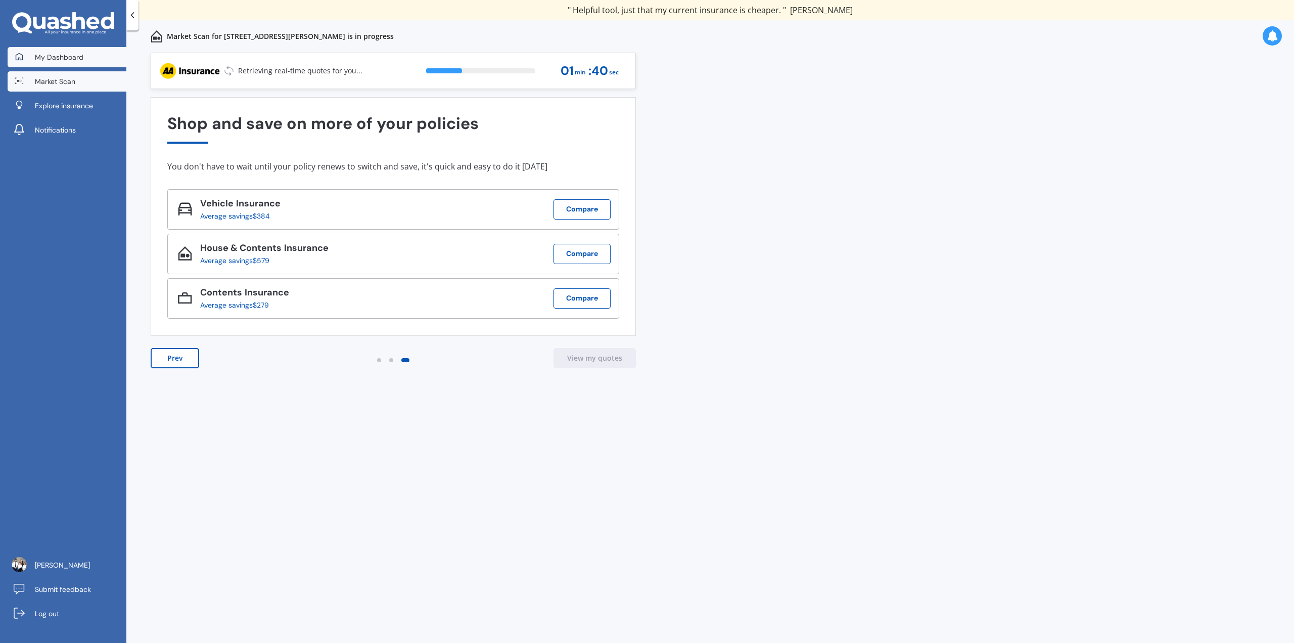
click at [70, 61] on span "My Dashboard" at bounding box center [59, 57] width 49 height 10
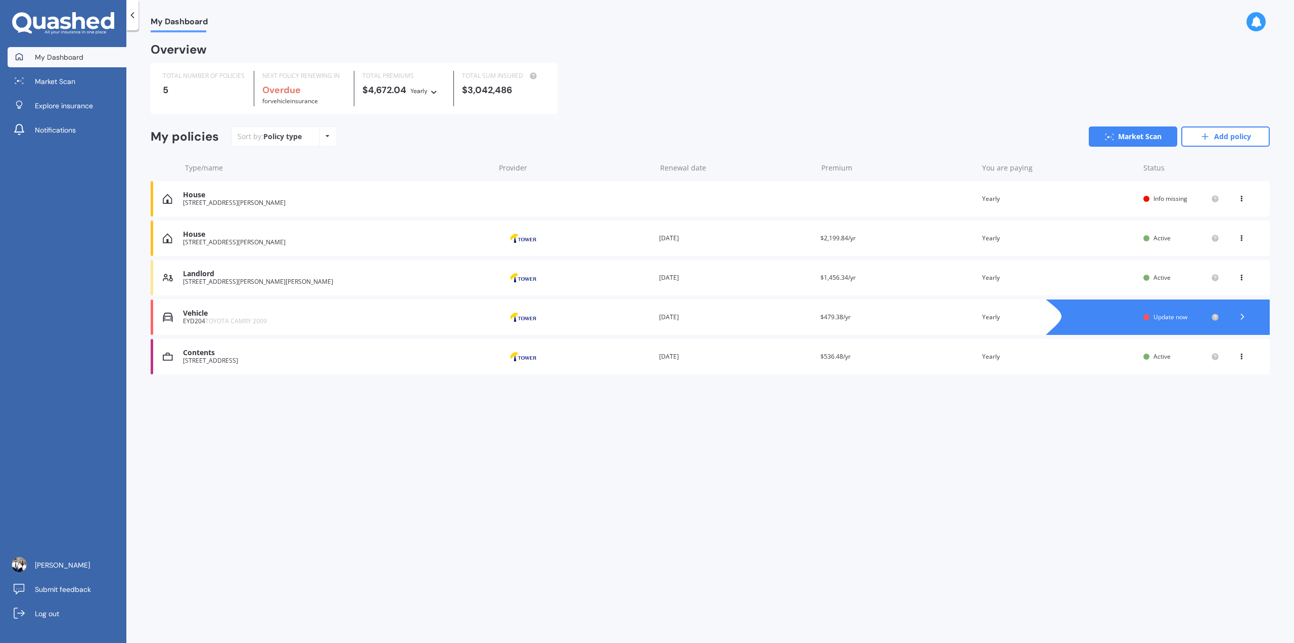
click at [321, 282] on div "[STREET_ADDRESS][PERSON_NAME][PERSON_NAME]" at bounding box center [336, 281] width 307 height 7
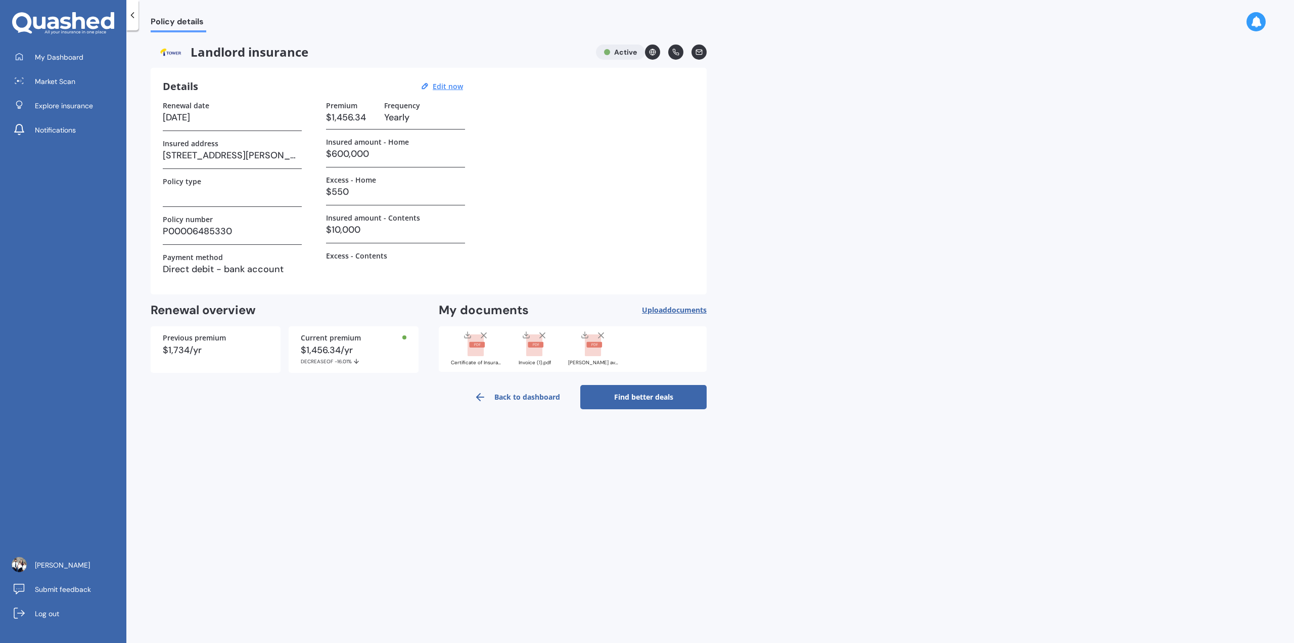
click at [626, 396] on link "Find better deals" at bounding box center [643, 397] width 126 height 24
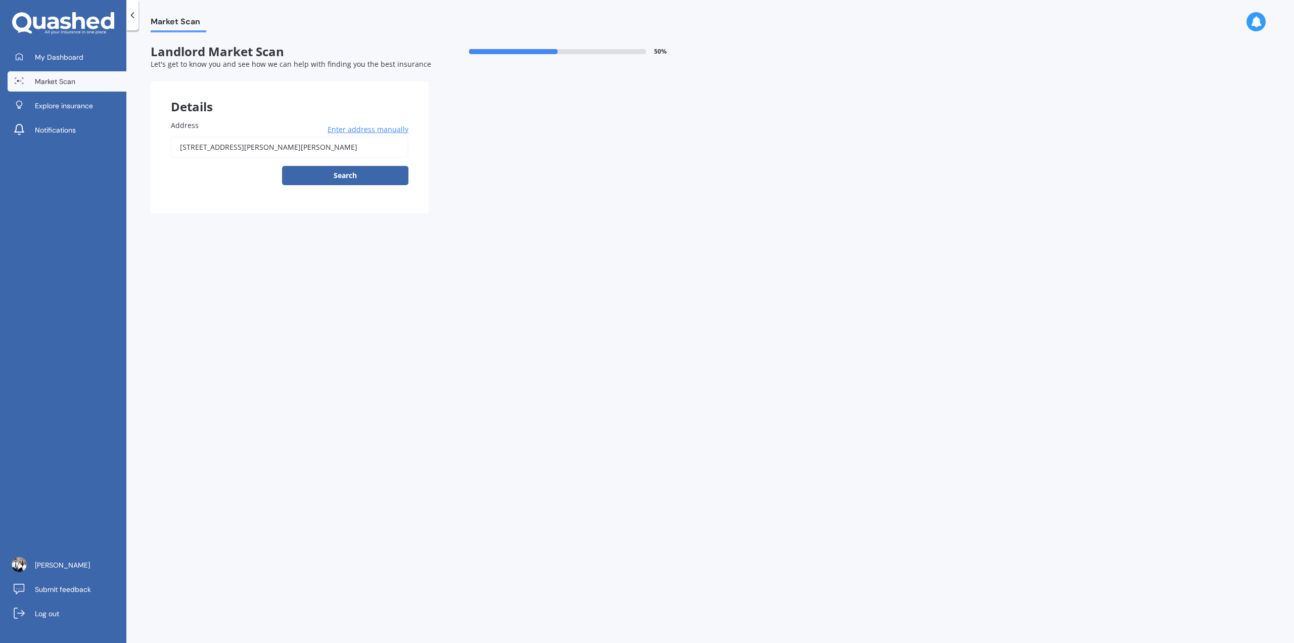
click at [351, 143] on input "[STREET_ADDRESS][PERSON_NAME][PERSON_NAME]" at bounding box center [290, 146] width 238 height 21
type input "[STREET_ADDRESS][PERSON_NAME][PERSON_NAME]"
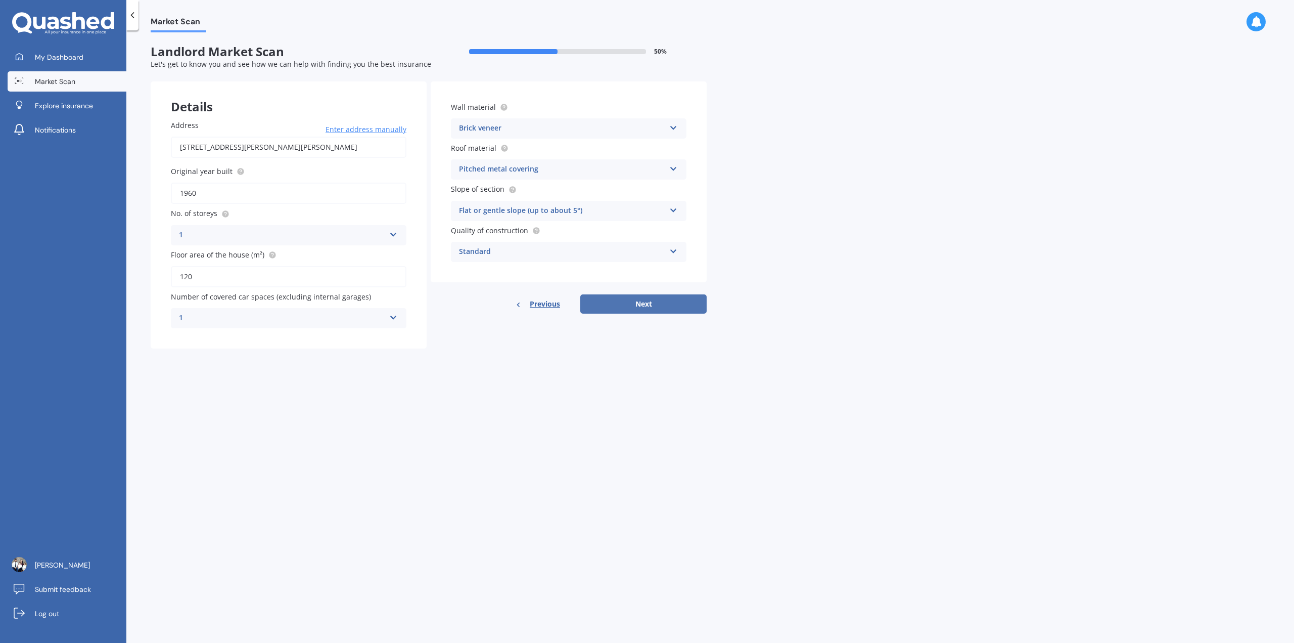
click at [646, 302] on button "Next" at bounding box center [643, 303] width 126 height 19
select select "18"
select select "10"
select select "1984"
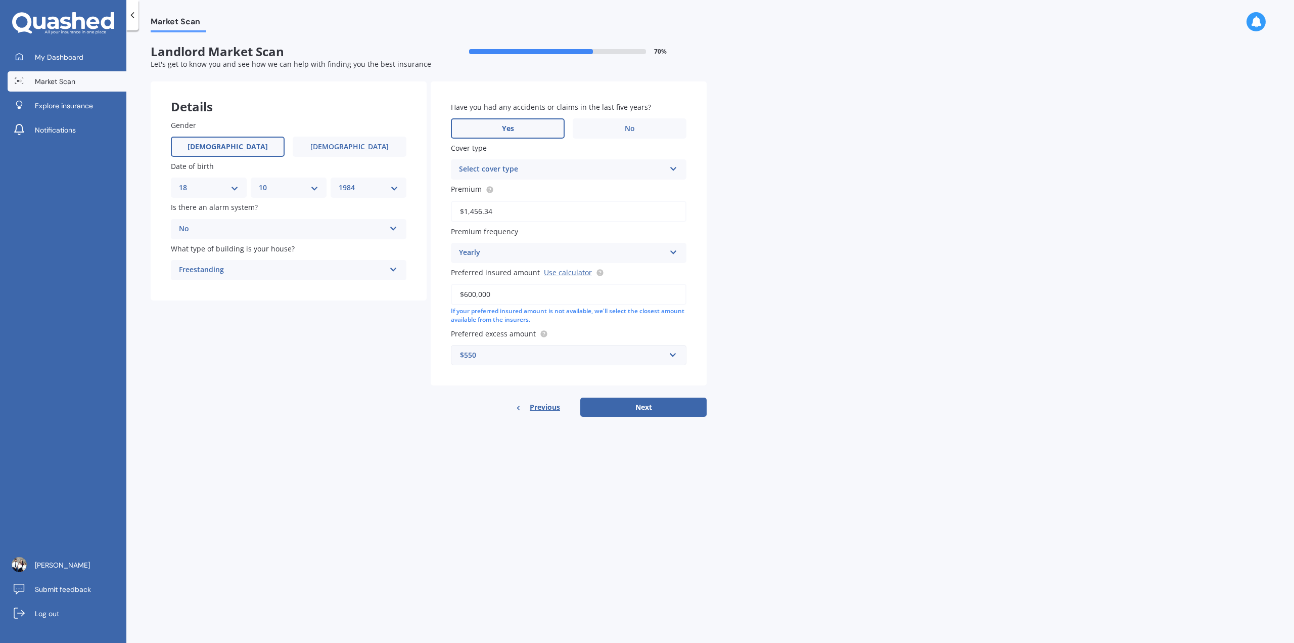
click at [515, 129] on label "Yes" at bounding box center [508, 128] width 114 height 20
click at [0, 0] on input "Yes" at bounding box center [0, 0] width 0 height 0
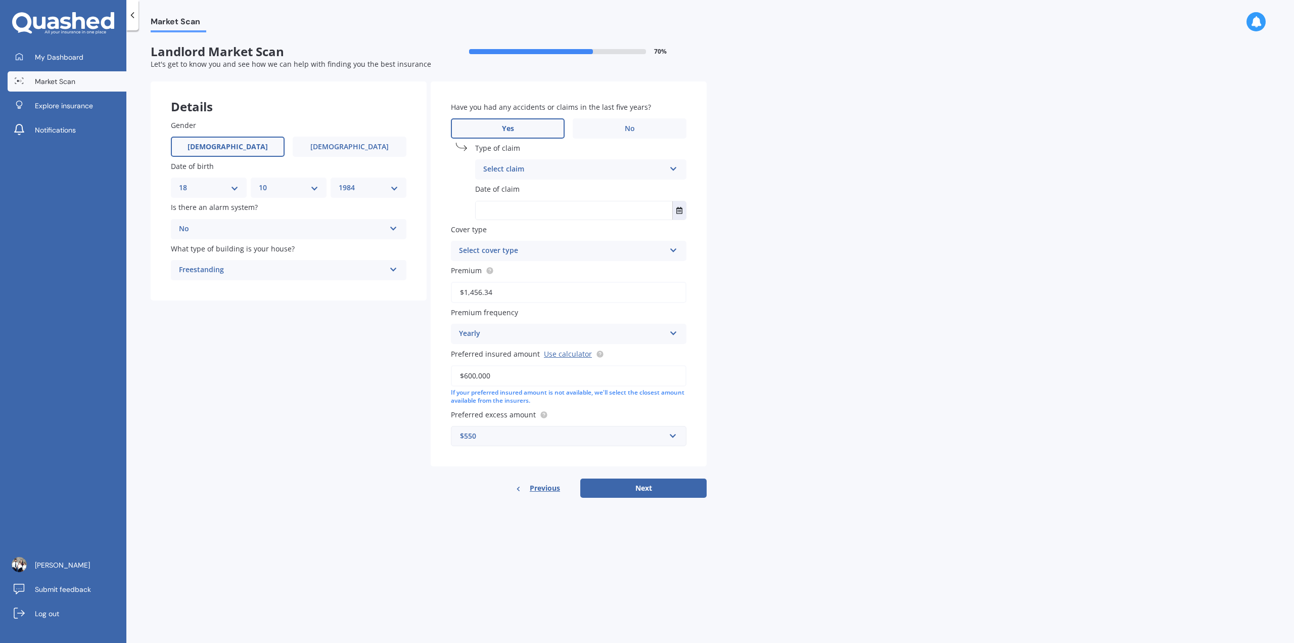
click at [591, 174] on div "Select claim" at bounding box center [574, 169] width 182 height 12
click at [589, 310] on div "Other" at bounding box center [581, 315] width 210 height 18
click at [616, 211] on input "text" at bounding box center [574, 210] width 197 height 18
click at [646, 212] on icon "Select date" at bounding box center [679, 210] width 6 height 7
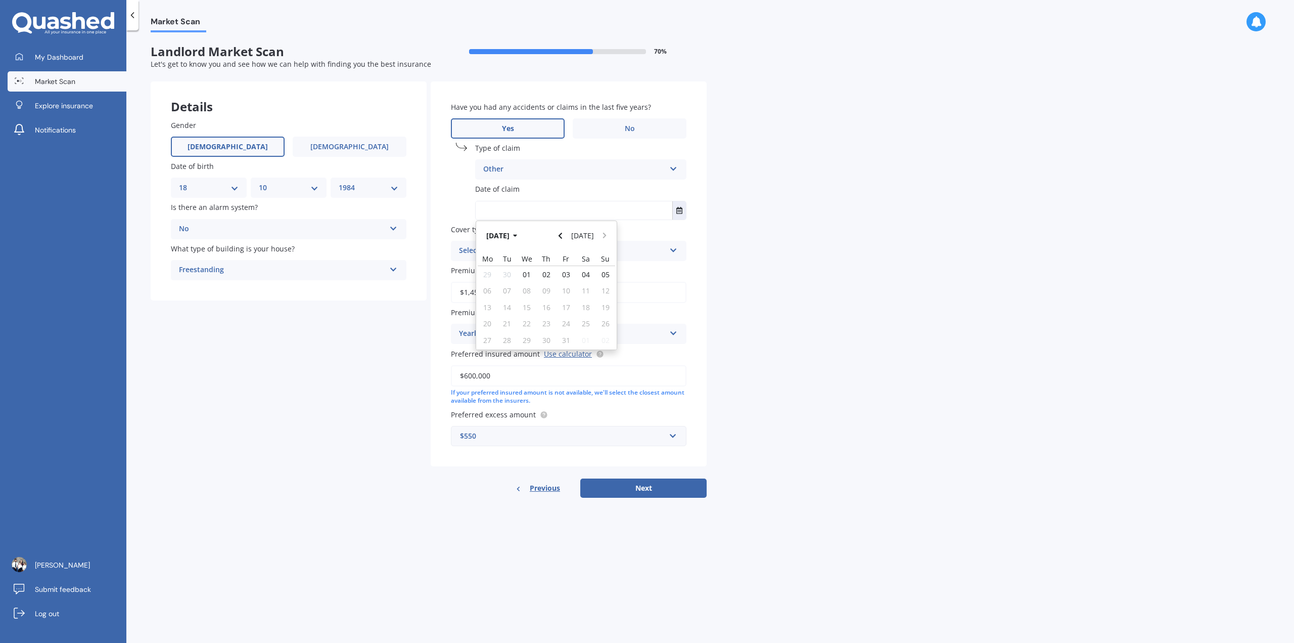
click at [535, 210] on input "text" at bounding box center [574, 210] width 197 height 18
type input "[DATE]"
click at [635, 127] on label "No" at bounding box center [630, 128] width 114 height 20
click at [0, 0] on input "No" at bounding box center [0, 0] width 0 height 0
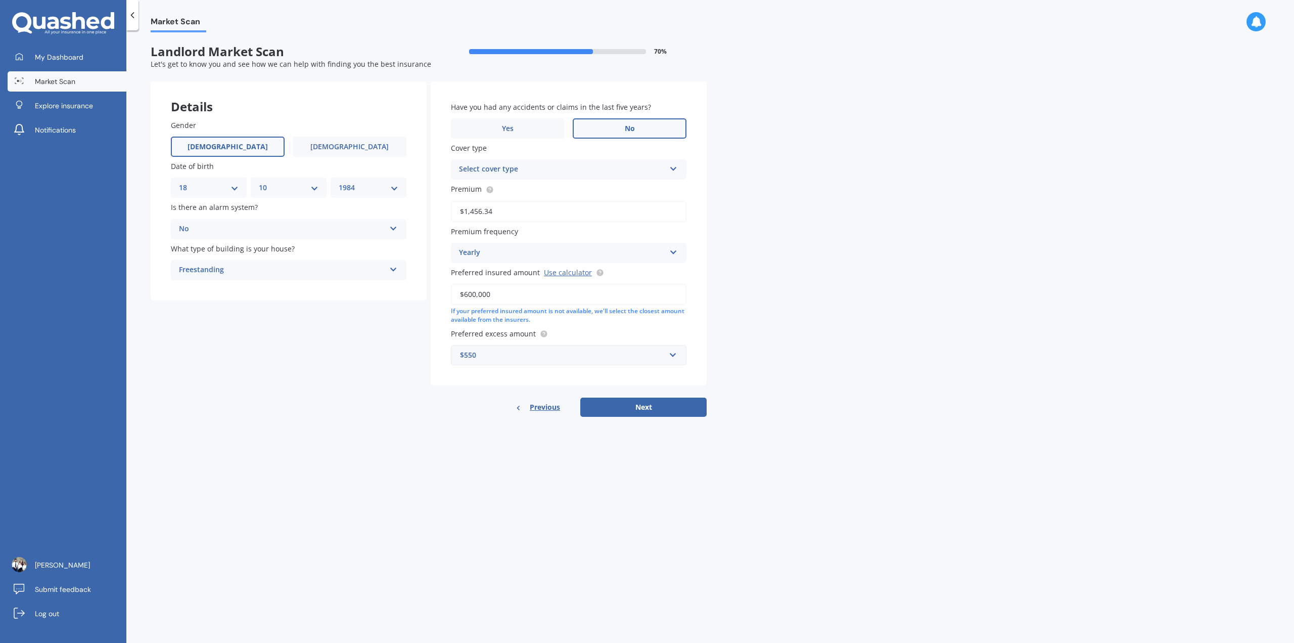
click at [630, 167] on div "Select cover type" at bounding box center [562, 169] width 206 height 12
click at [623, 189] on div "Landlord's Plus Cover" at bounding box center [568, 189] width 235 height 18
click at [646, 409] on button "Next" at bounding box center [643, 406] width 126 height 19
select select "18"
select select "10"
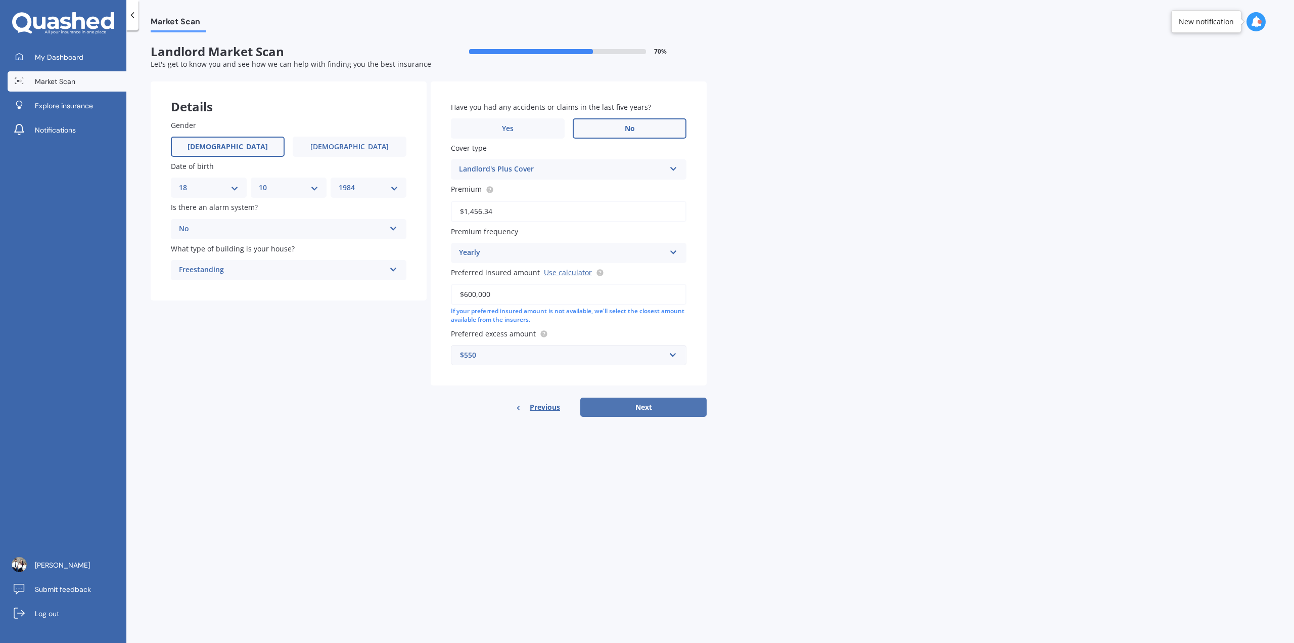
select select "1984"
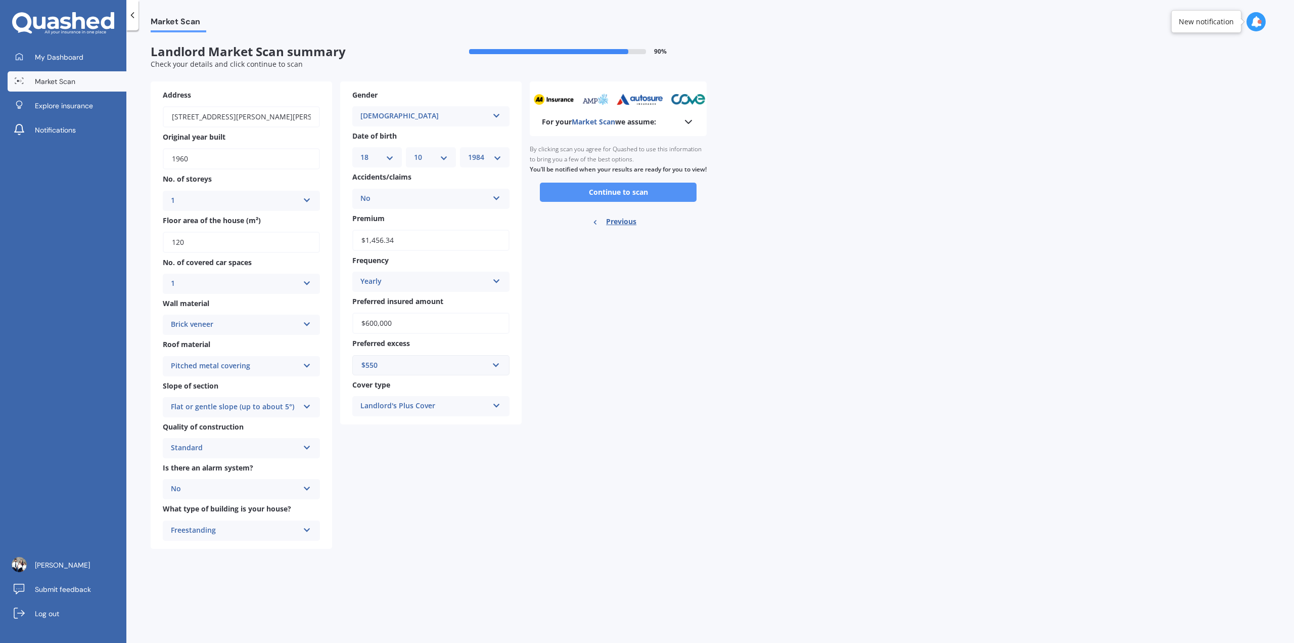
click at [614, 199] on button "Continue to scan" at bounding box center [618, 191] width 157 height 19
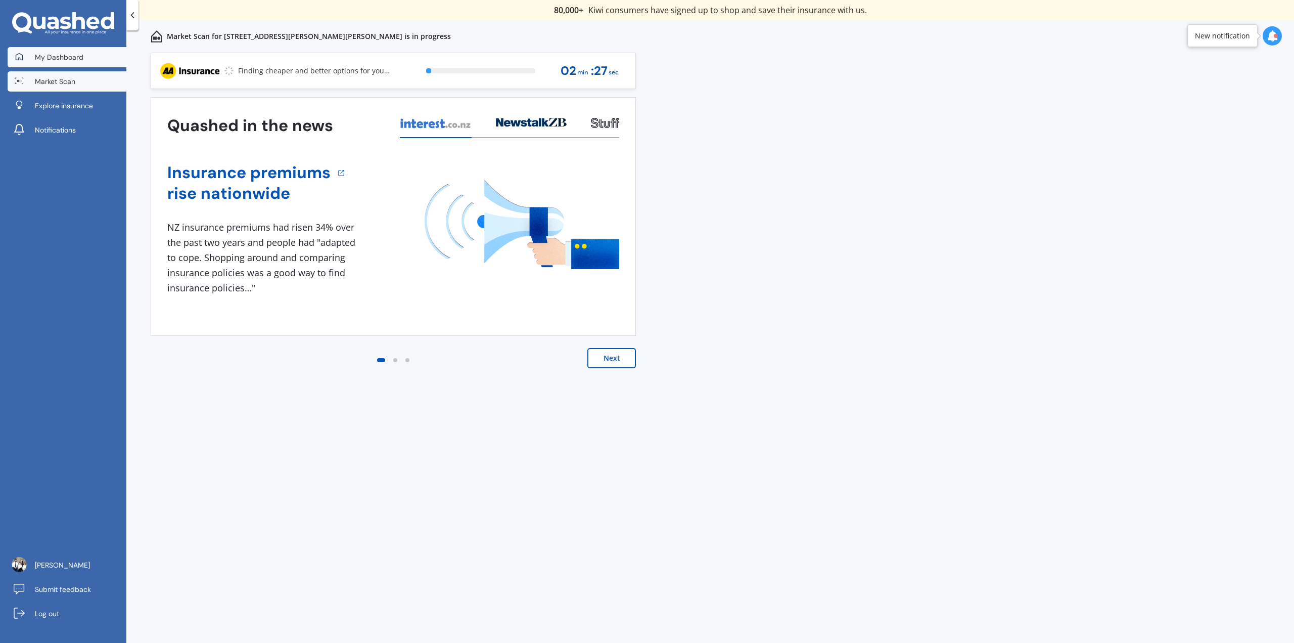
click at [54, 58] on span "My Dashboard" at bounding box center [59, 57] width 49 height 10
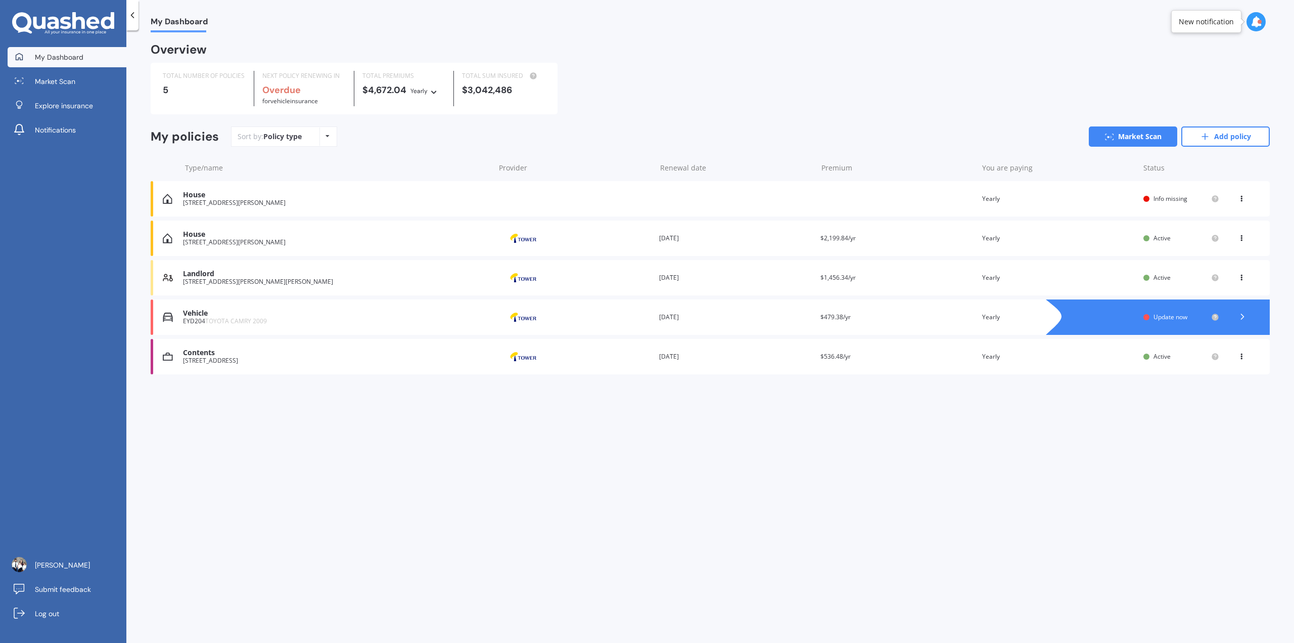
click at [646, 23] on div "New notification" at bounding box center [1206, 22] width 55 height 10
click at [646, 29] on body "We are experiencing high volume of Market Scans . Just a heads up we will have …" at bounding box center [647, 321] width 1294 height 643
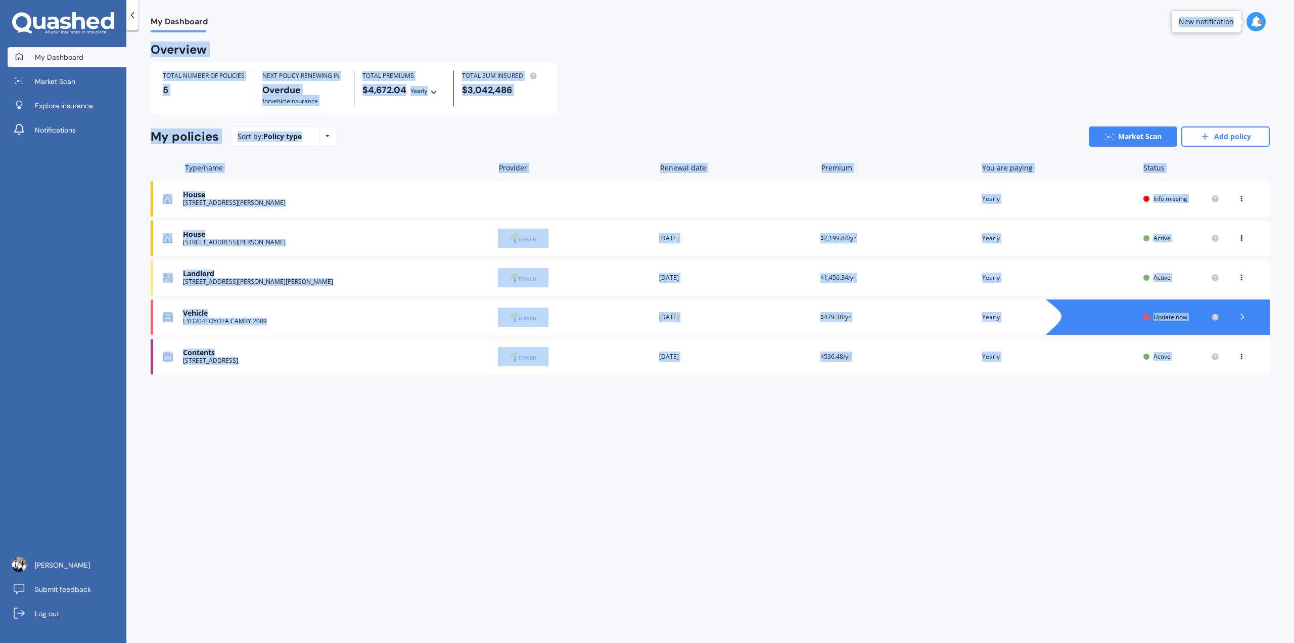
click at [646, 28] on div at bounding box center [1262, 22] width 31 height 20
click at [646, 26] on icon at bounding box center [1256, 21] width 11 height 11
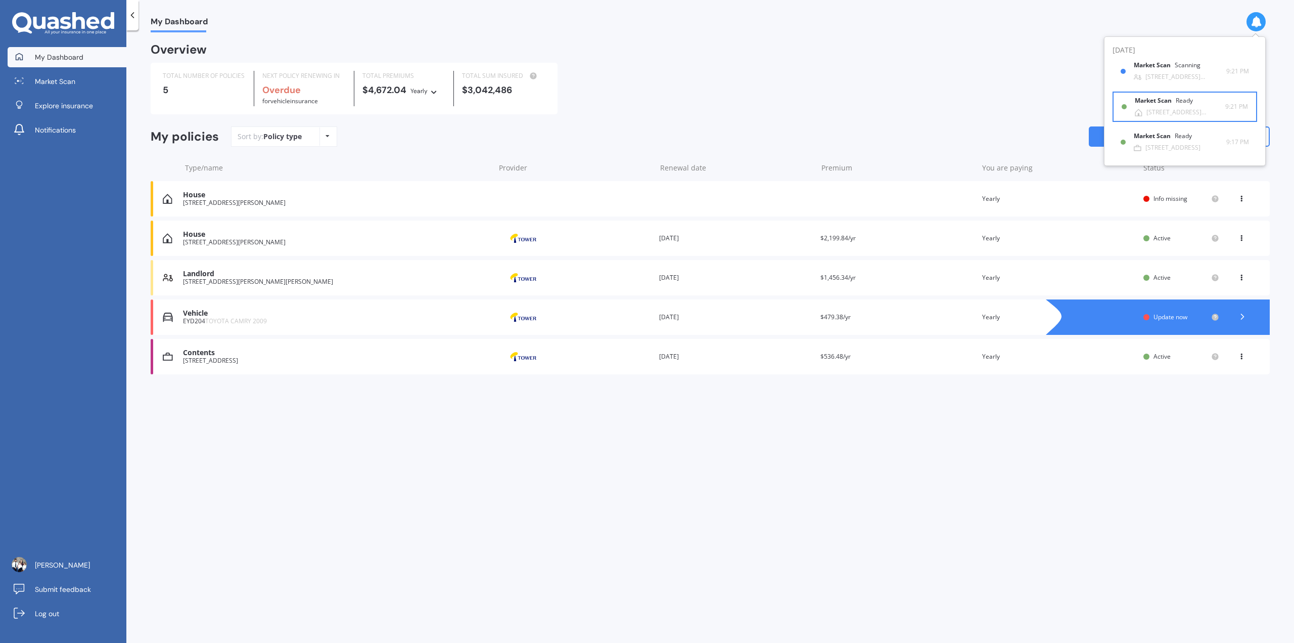
click at [646, 103] on b "Market Scan" at bounding box center [1155, 100] width 41 height 7
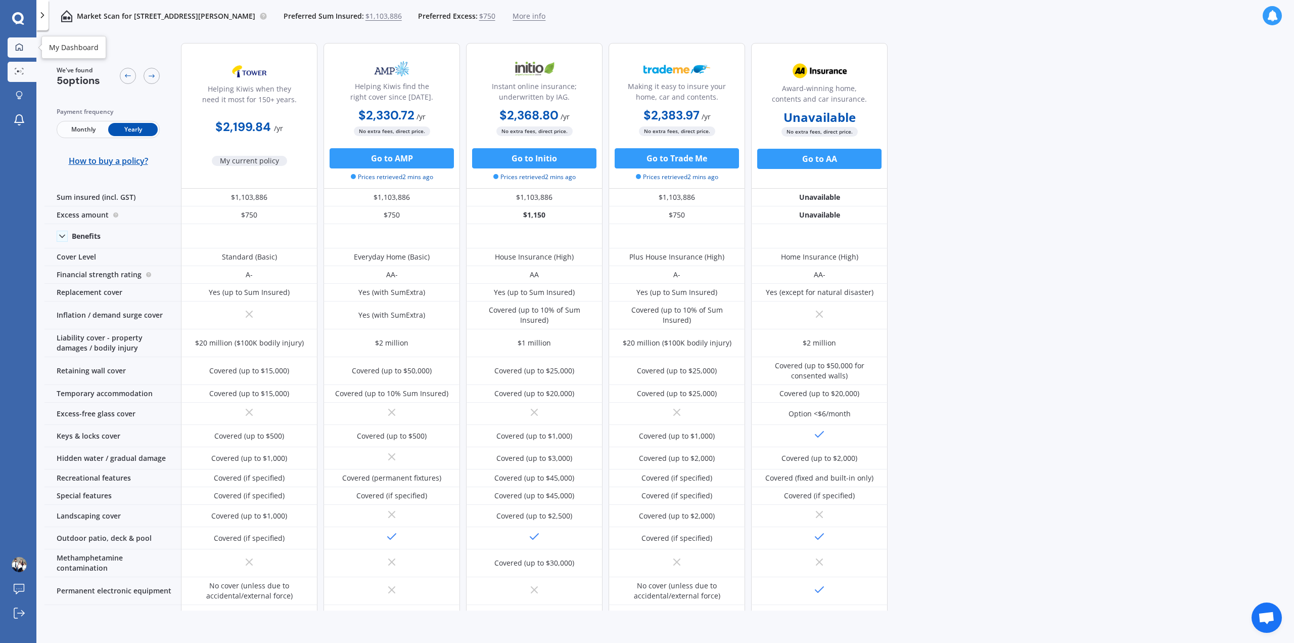
click at [16, 47] on icon at bounding box center [19, 46] width 7 height 7
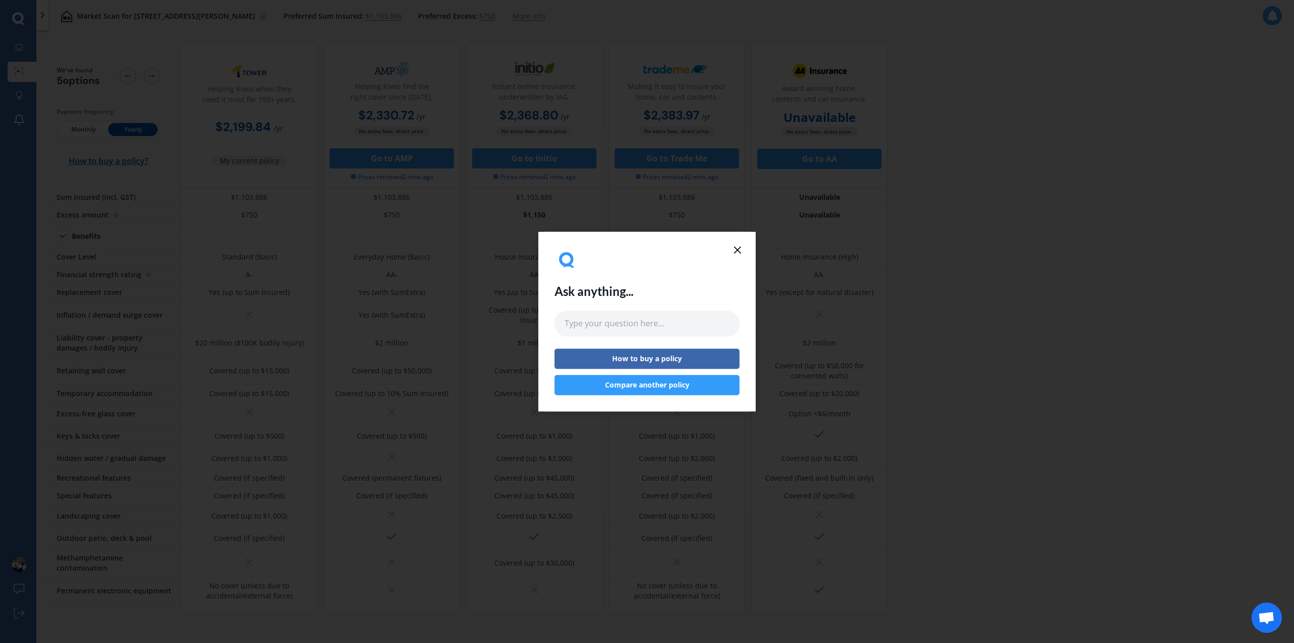
click at [646, 250] on icon at bounding box center [737, 250] width 12 height 12
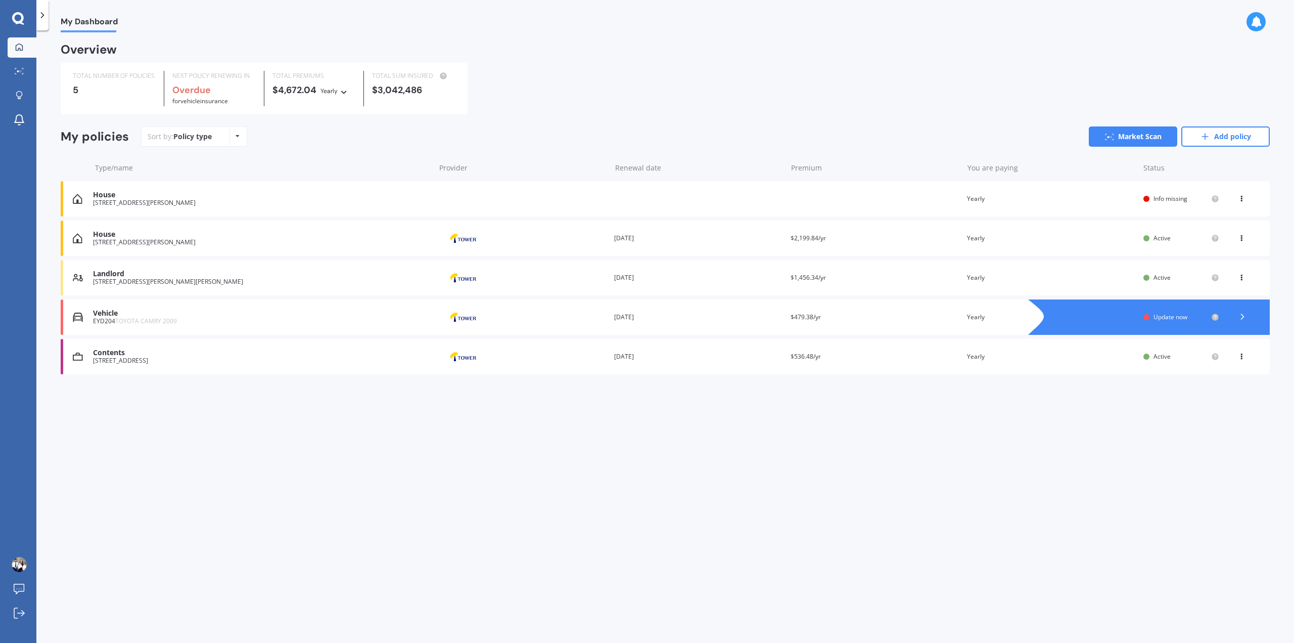
click at [170, 356] on div "Contents" at bounding box center [261, 352] width 337 height 9
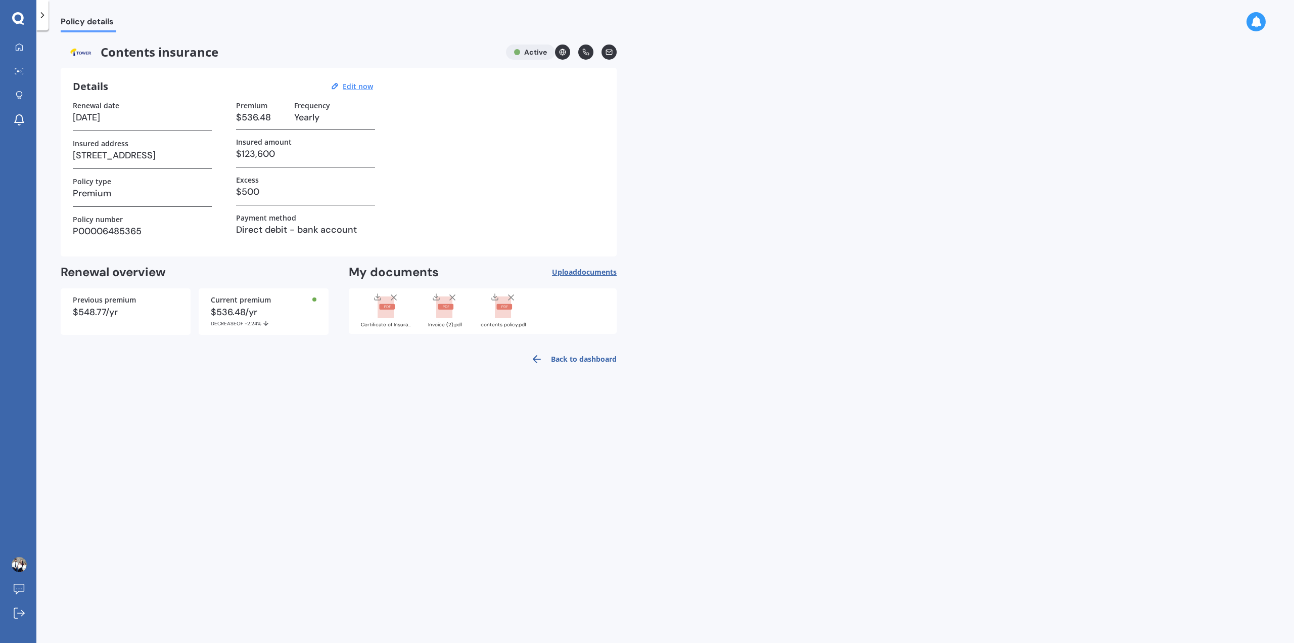
click at [646, 25] on icon at bounding box center [1256, 21] width 11 height 11
click at [646, 135] on b "Market Scan" at bounding box center [1155, 135] width 41 height 7
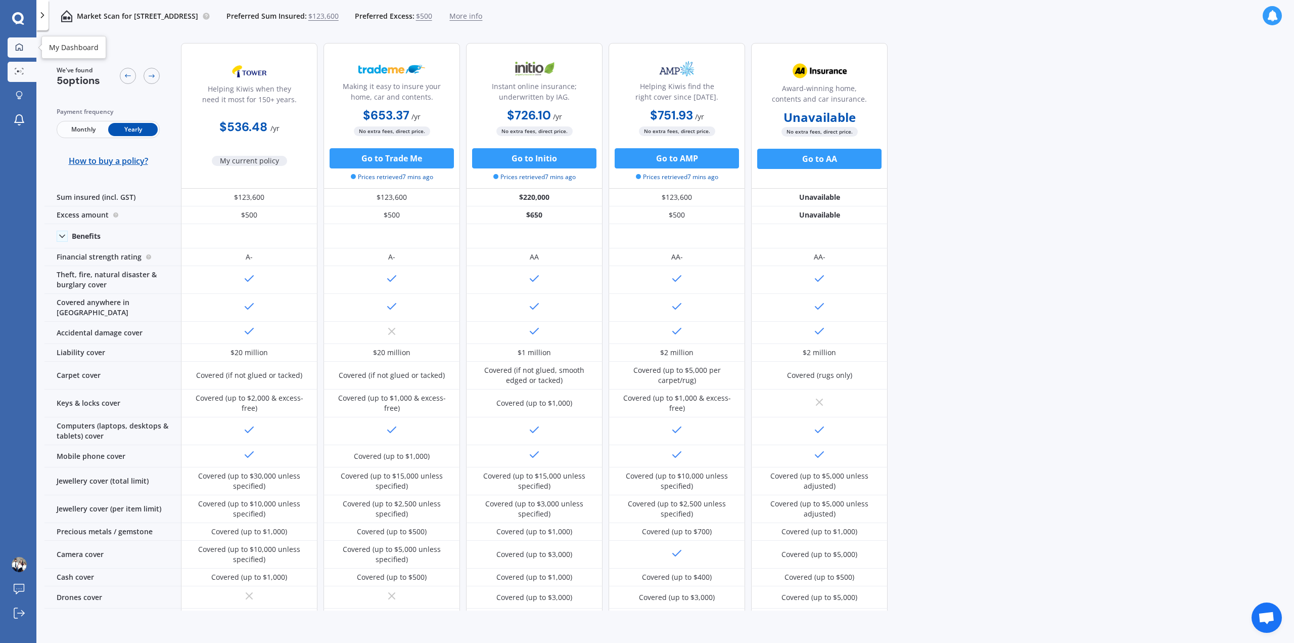
click at [13, 53] on link "My Dashboard" at bounding box center [22, 47] width 29 height 20
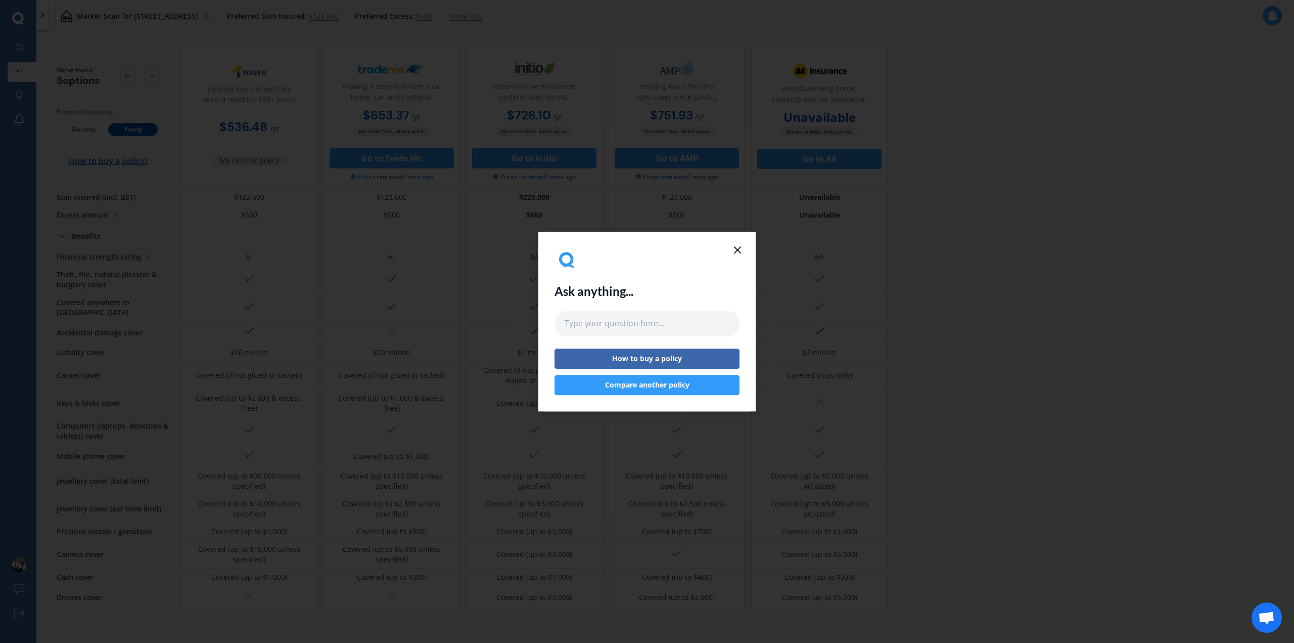
click at [646, 249] on line at bounding box center [738, 250] width 6 height 6
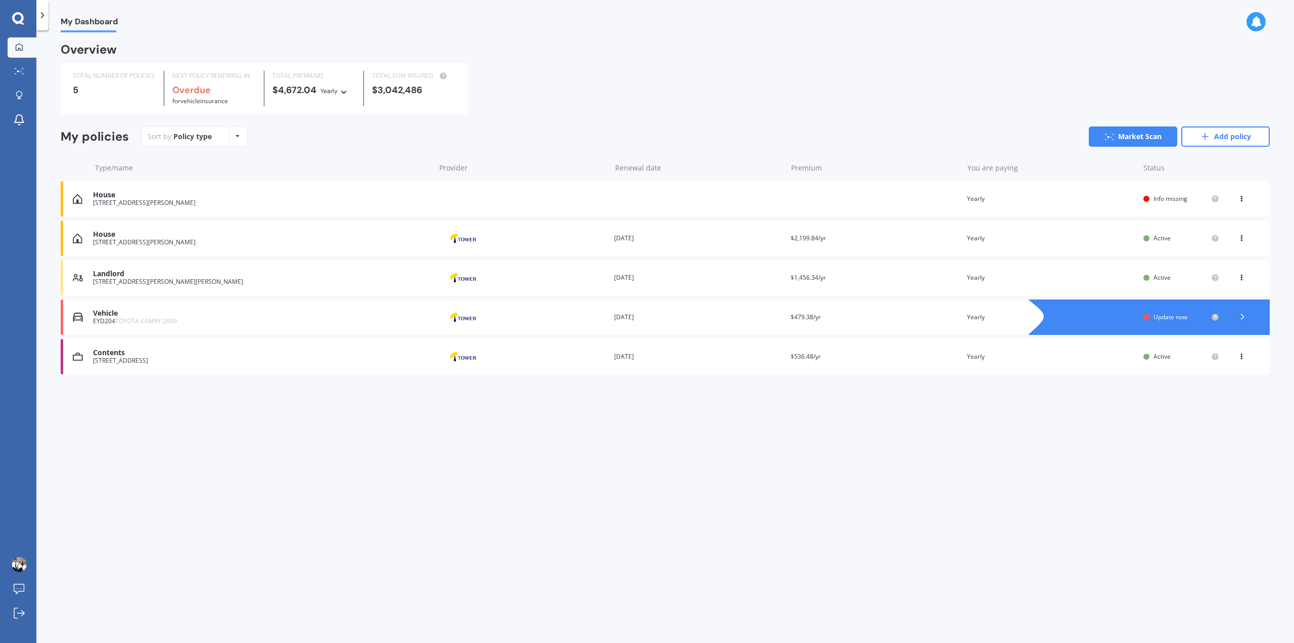
click at [646, 22] on div "My Dashboard" at bounding box center [665, 16] width 1258 height 32
click at [646, 22] on icon at bounding box center [1256, 21] width 11 height 11
click at [646, 56] on div "Overview" at bounding box center [665, 53] width 1209 height 18
